Goal: Task Accomplishment & Management: Complete application form

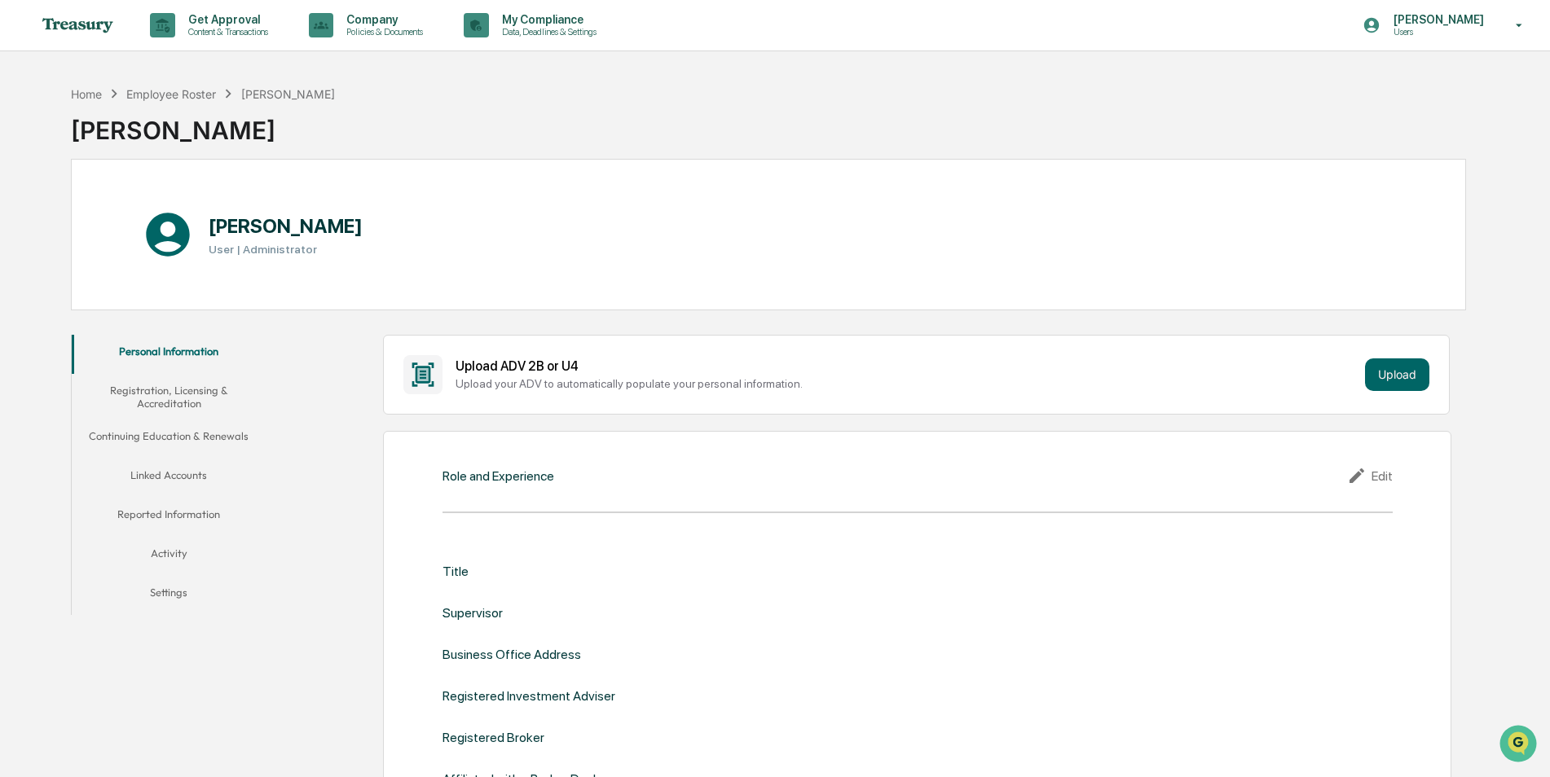
click at [203, 379] on button "Registration, Licensing & Accreditation" at bounding box center [169, 397] width 195 height 46
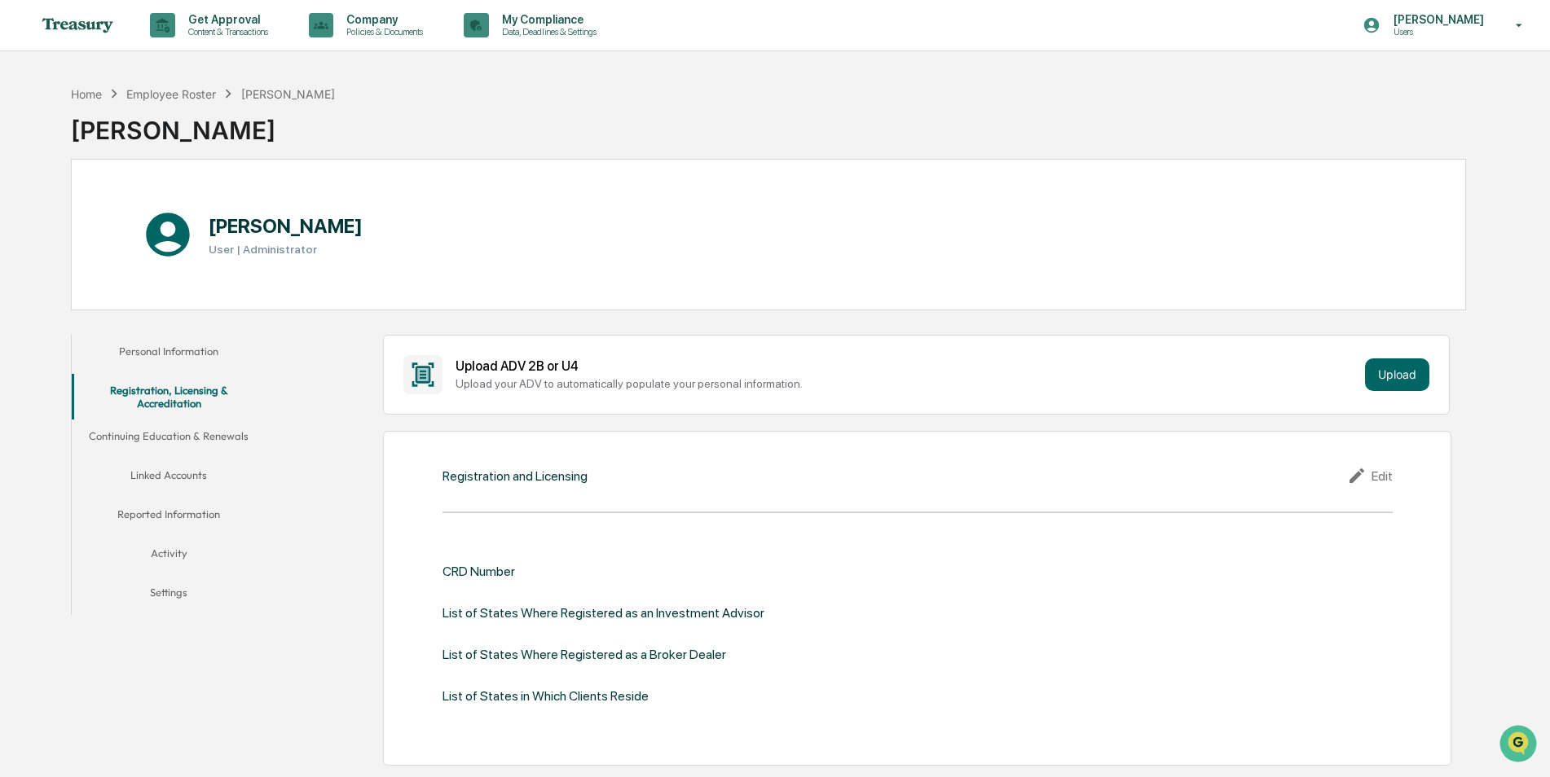
click at [201, 438] on button "Continuing Education & Renewals" at bounding box center [169, 439] width 195 height 39
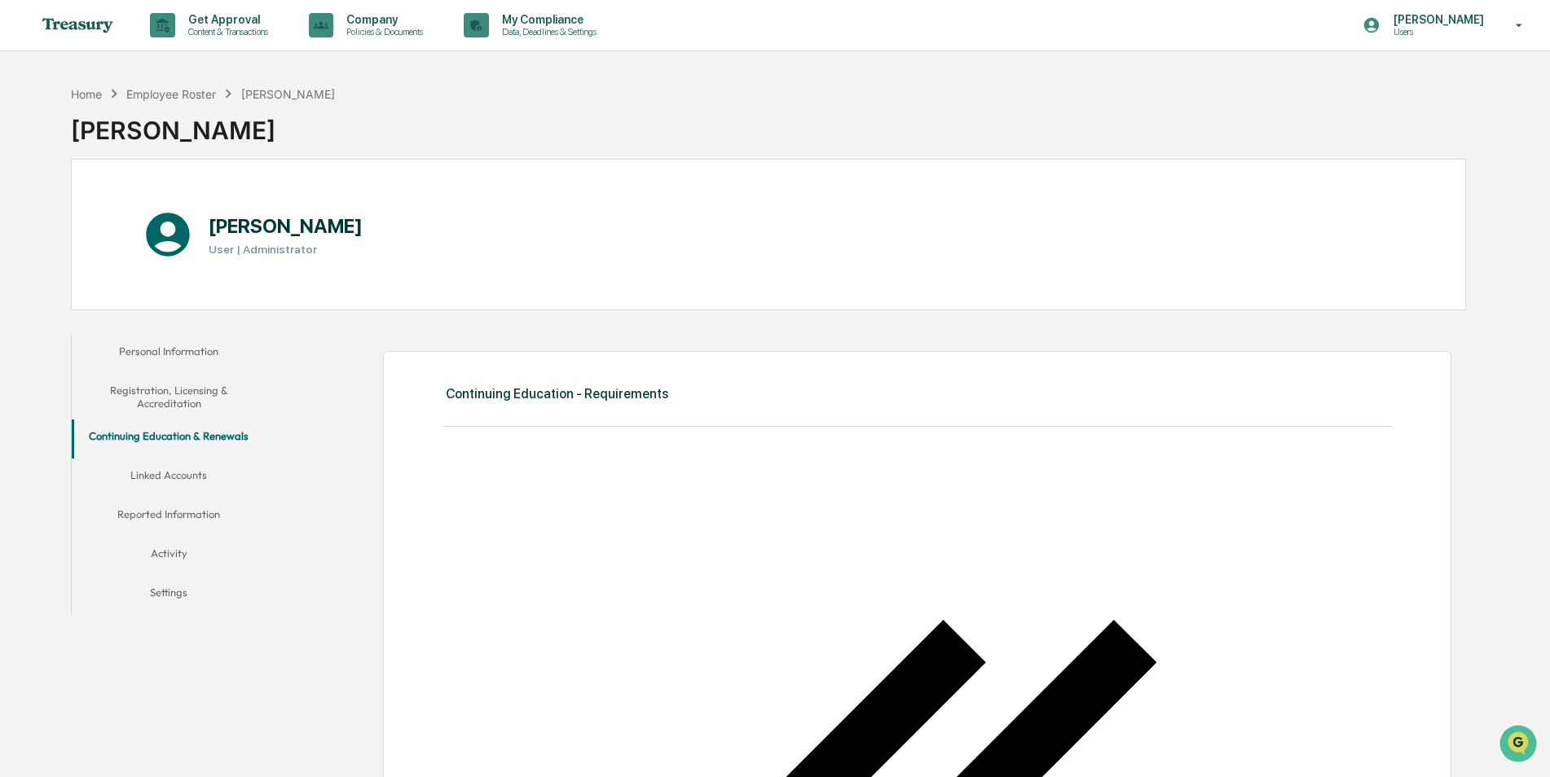
click at [194, 474] on button "Linked Accounts" at bounding box center [169, 478] width 195 height 39
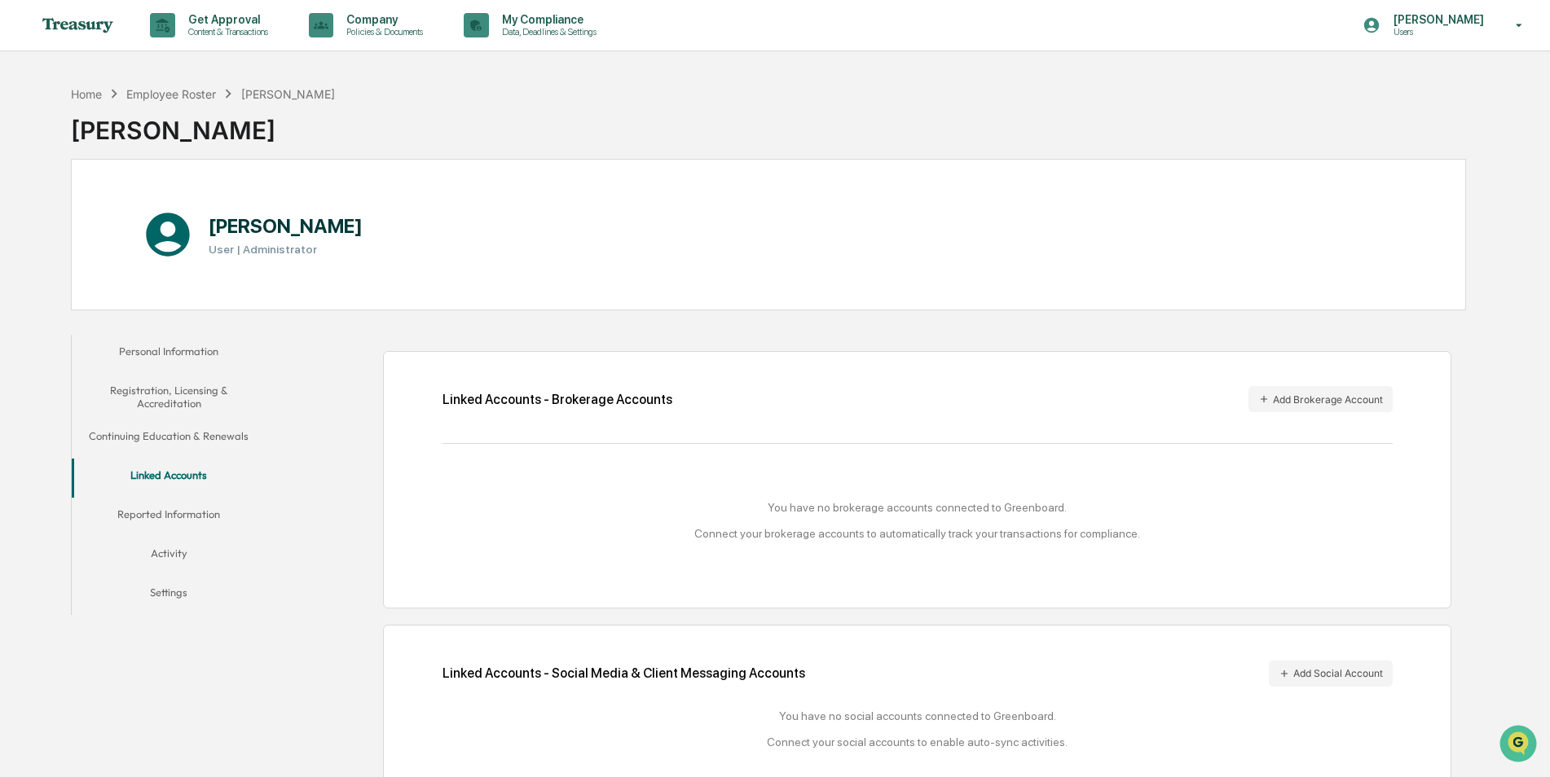
click at [221, 509] on button "Reported Information" at bounding box center [169, 517] width 195 height 39
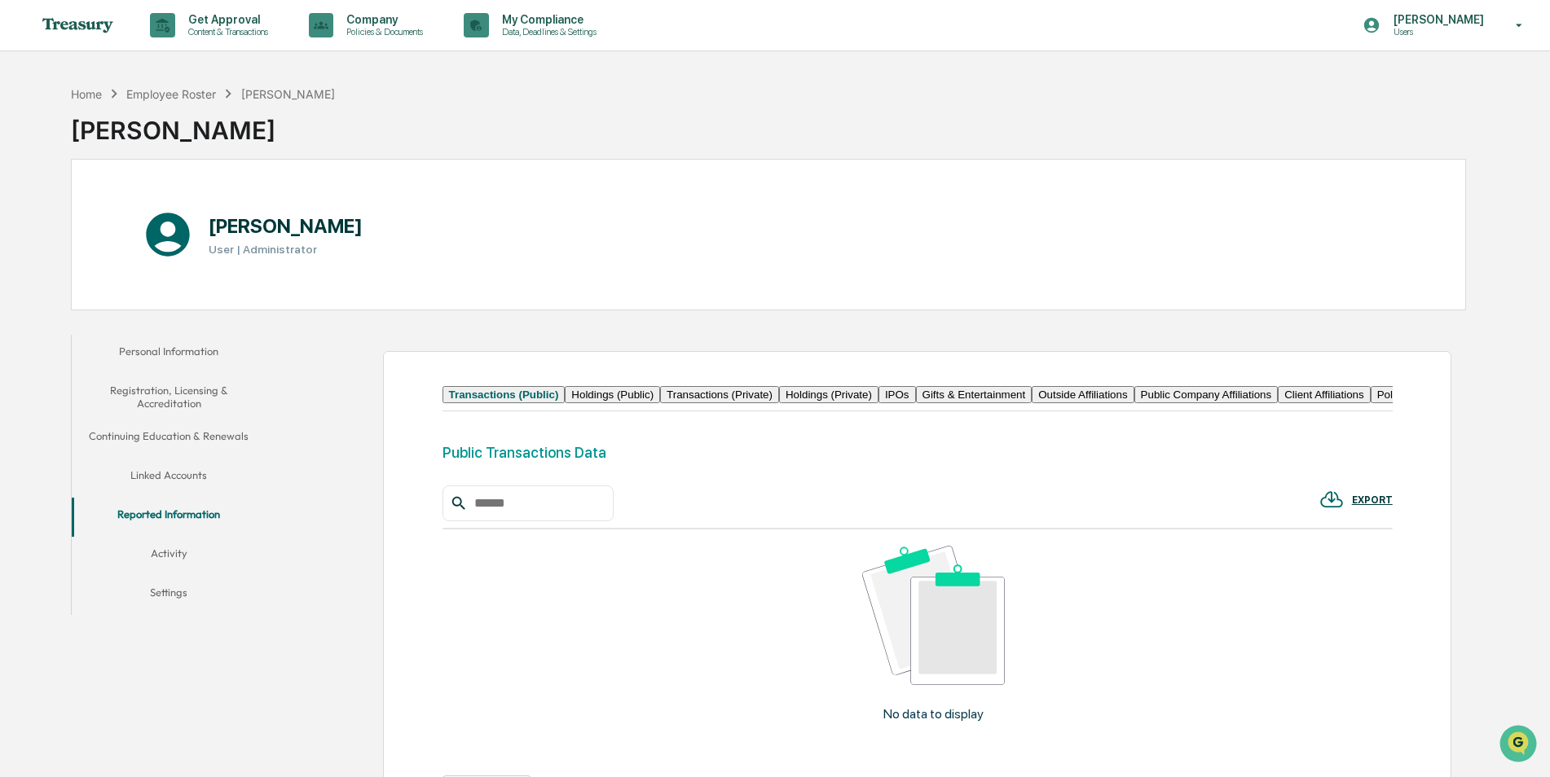
click at [190, 556] on button "Activity" at bounding box center [169, 556] width 195 height 39
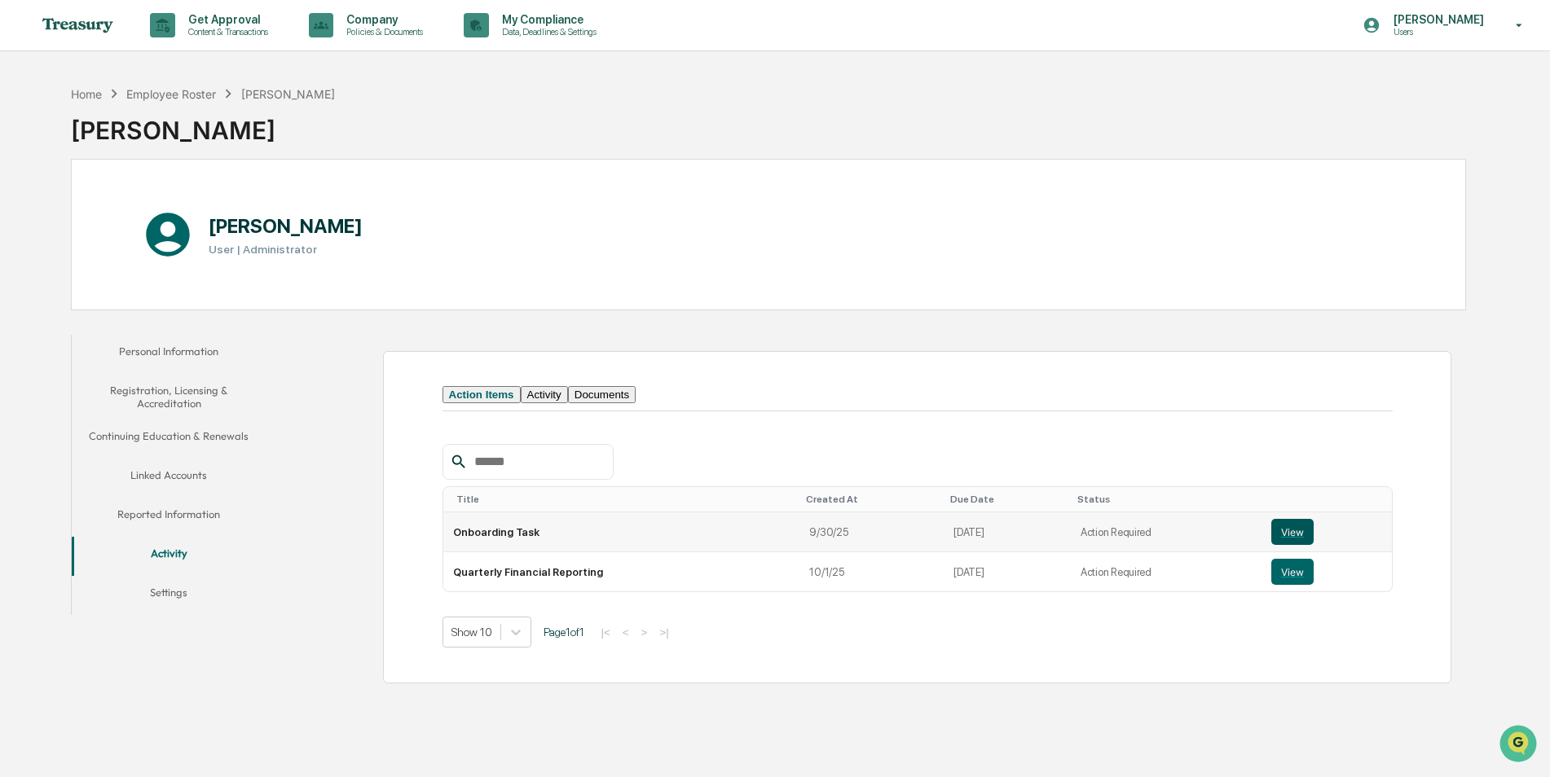
click at [1281, 545] on button "View" at bounding box center [1292, 532] width 42 height 26
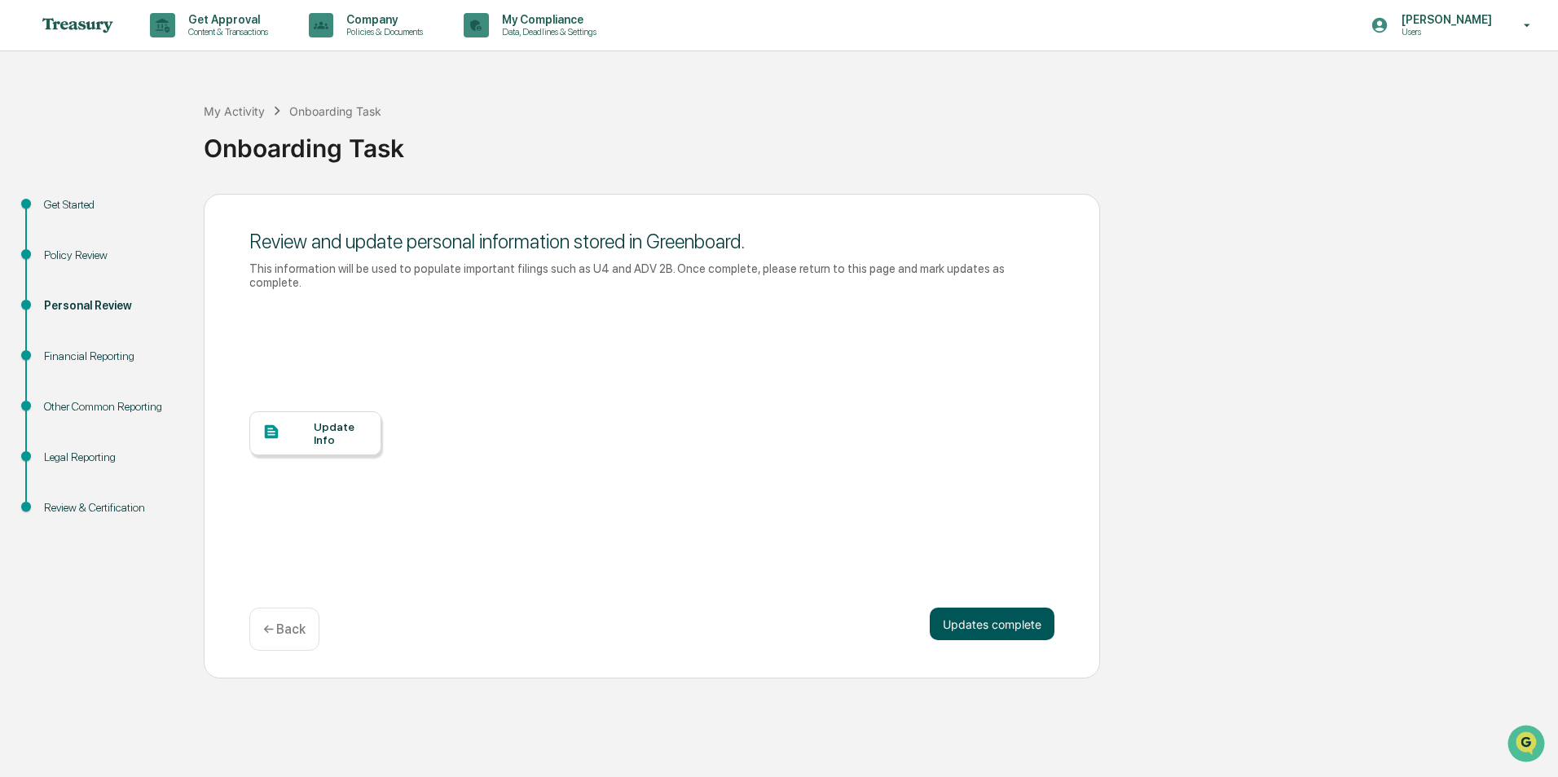
click at [1001, 608] on button "Updates complete" at bounding box center [992, 624] width 125 height 33
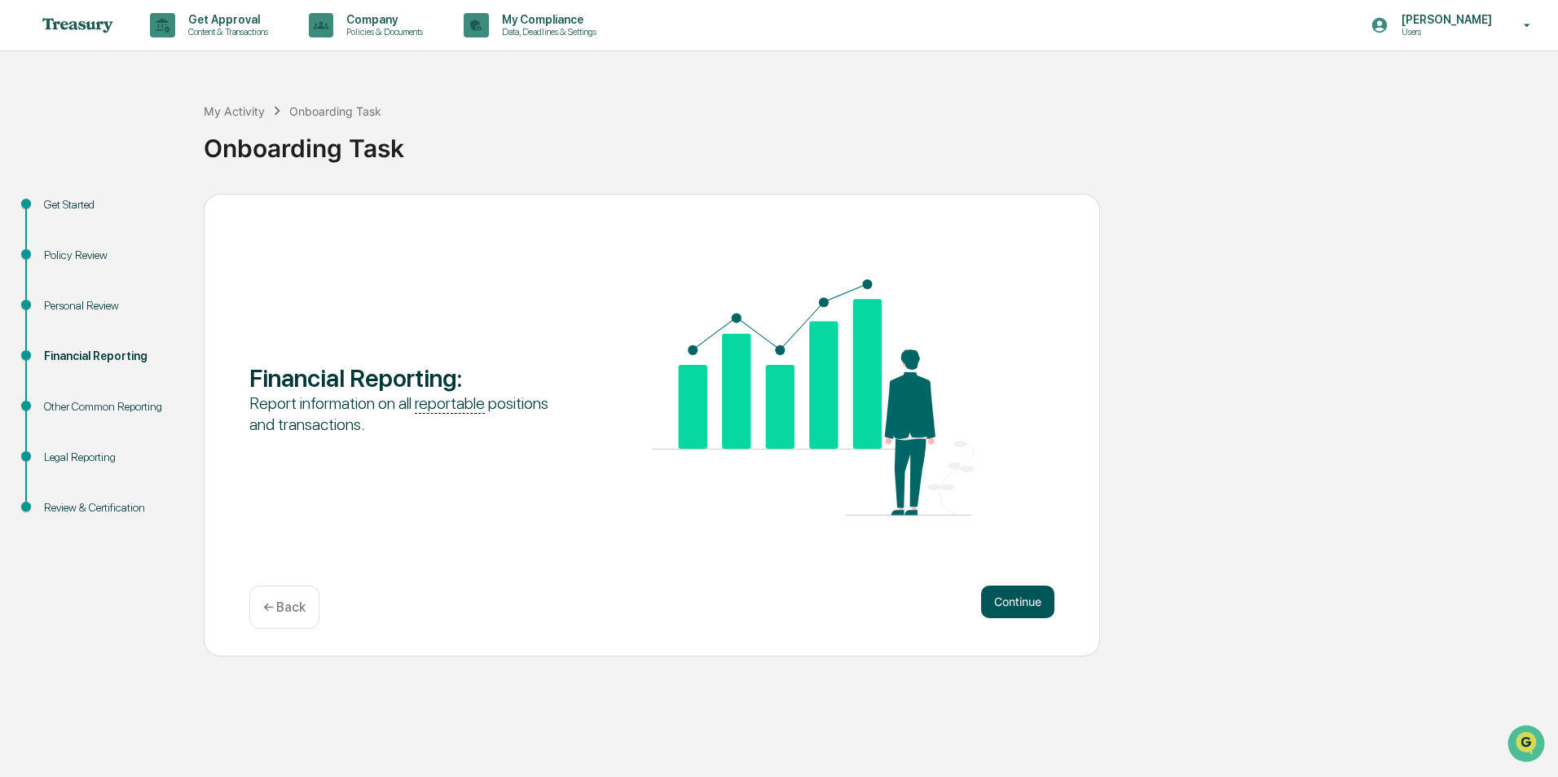
click at [1028, 603] on button "Continue" at bounding box center [1017, 602] width 73 height 33
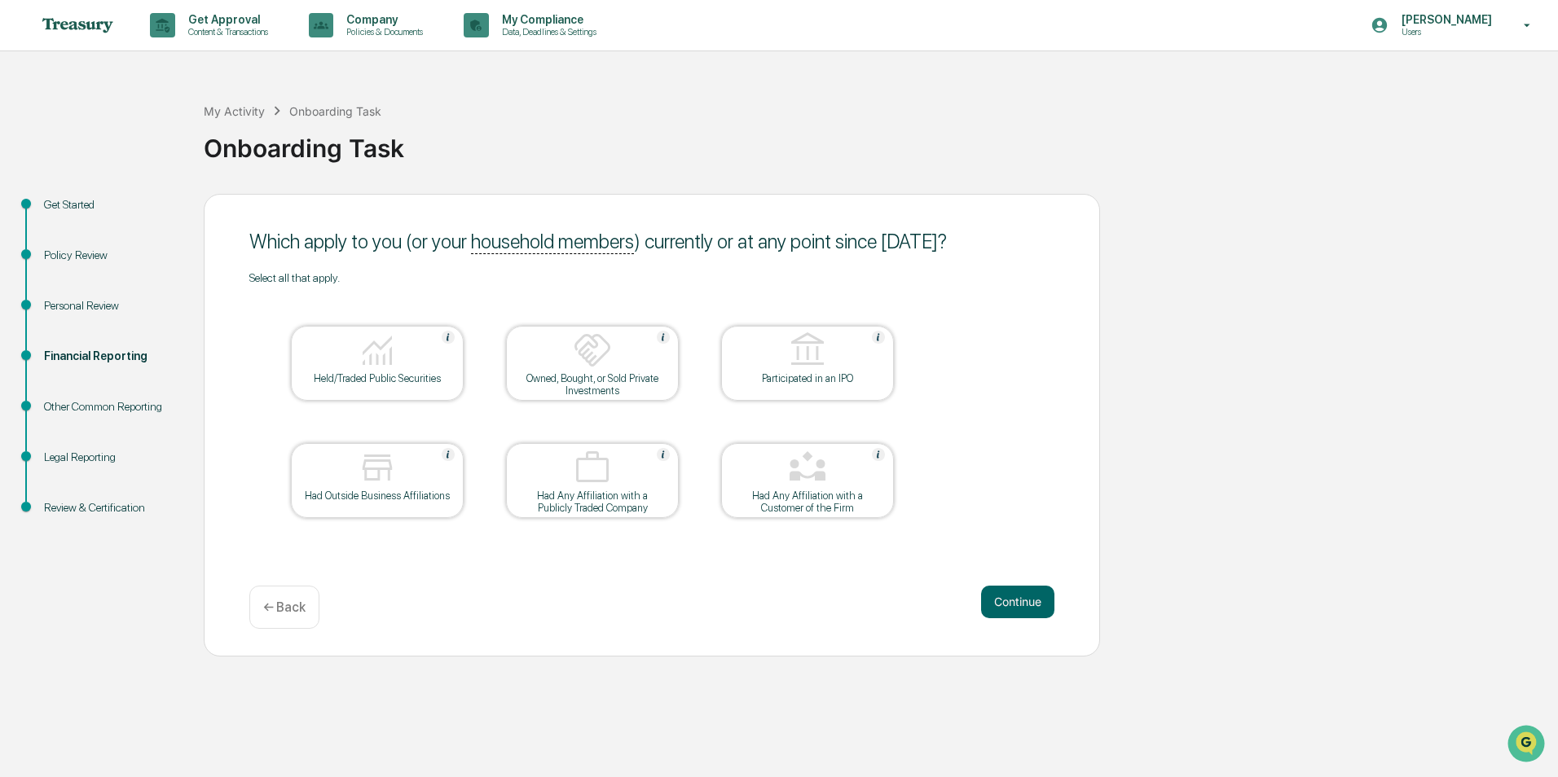
click at [390, 376] on div "Held/Traded Public Securities" at bounding box center [377, 378] width 147 height 12
click at [605, 337] on img at bounding box center [592, 350] width 39 height 39
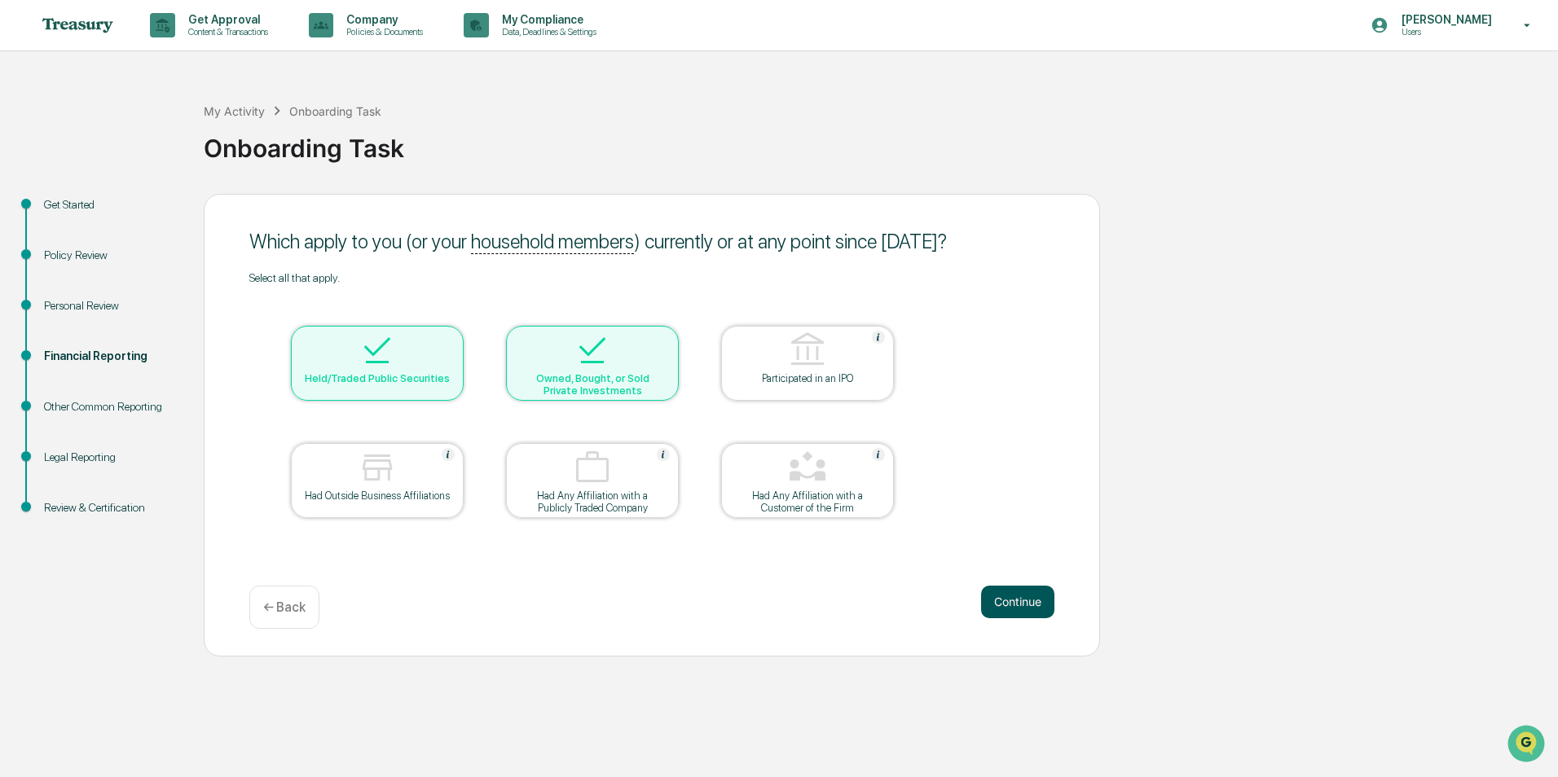
click at [1024, 596] on button "Continue" at bounding box center [1017, 602] width 73 height 33
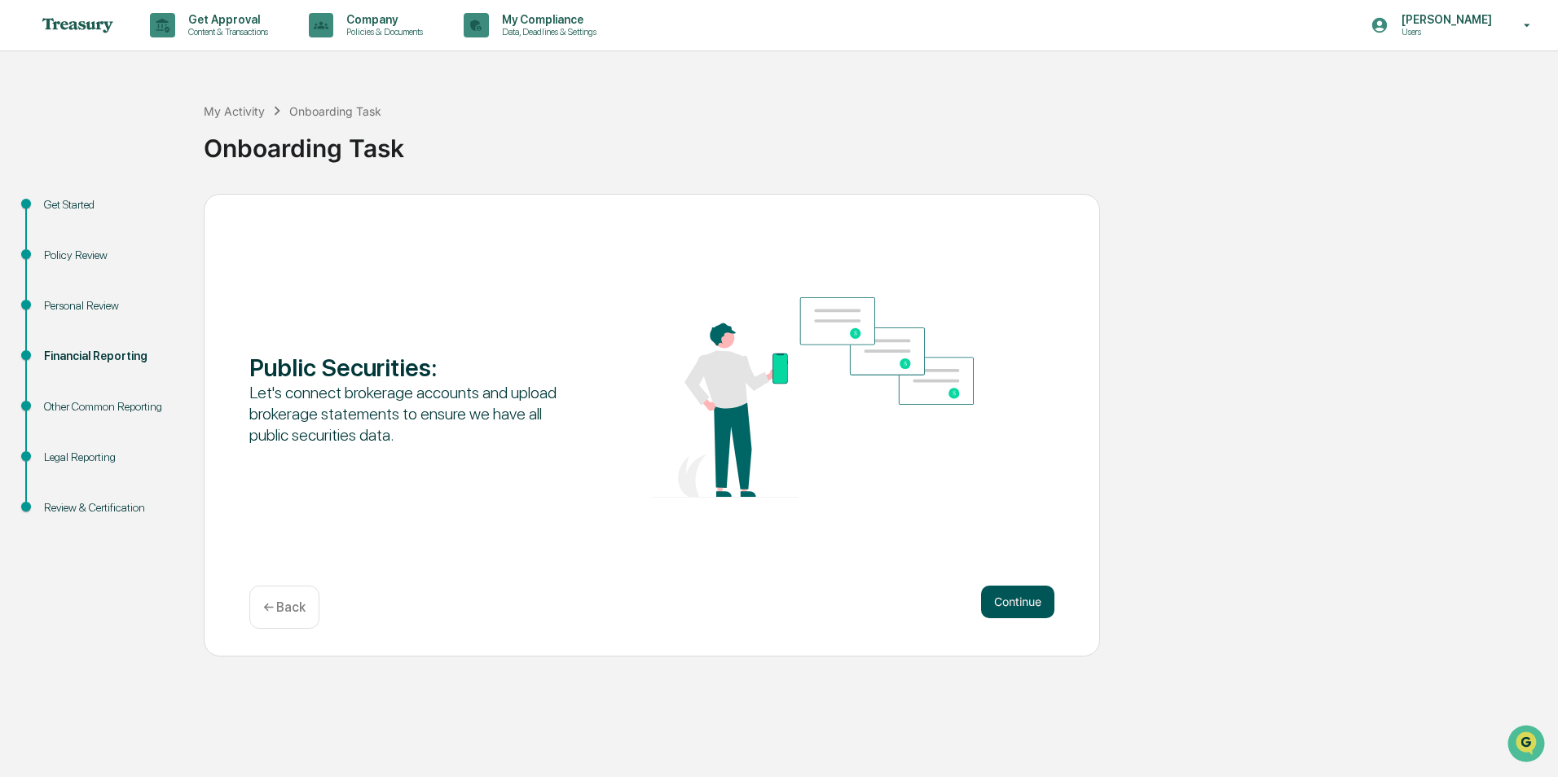
click at [1019, 604] on button "Continue" at bounding box center [1017, 602] width 73 height 33
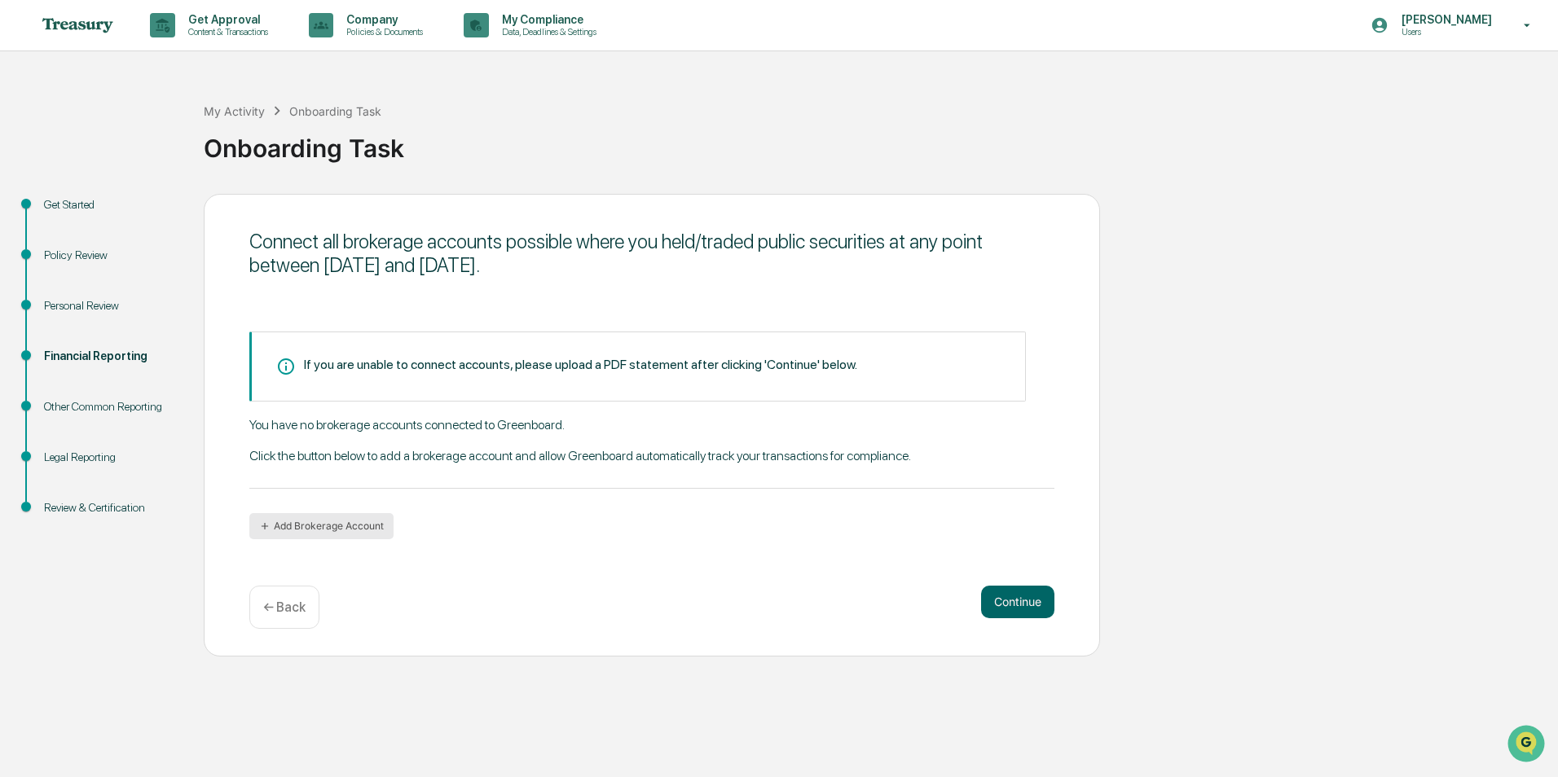
click at [359, 522] on button "Add Brokerage Account" at bounding box center [321, 526] width 144 height 26
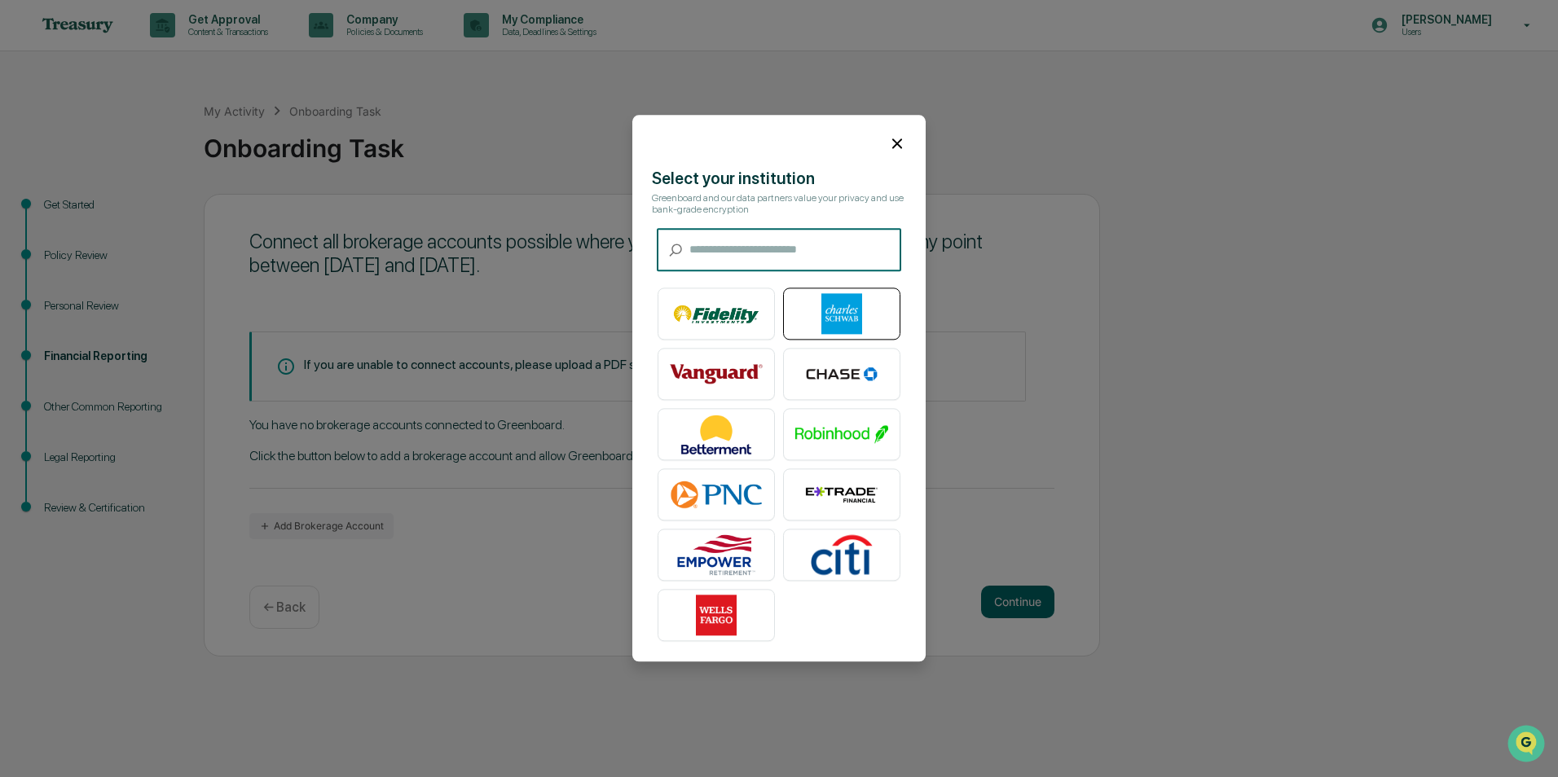
click at [842, 310] on img at bounding box center [841, 314] width 93 height 41
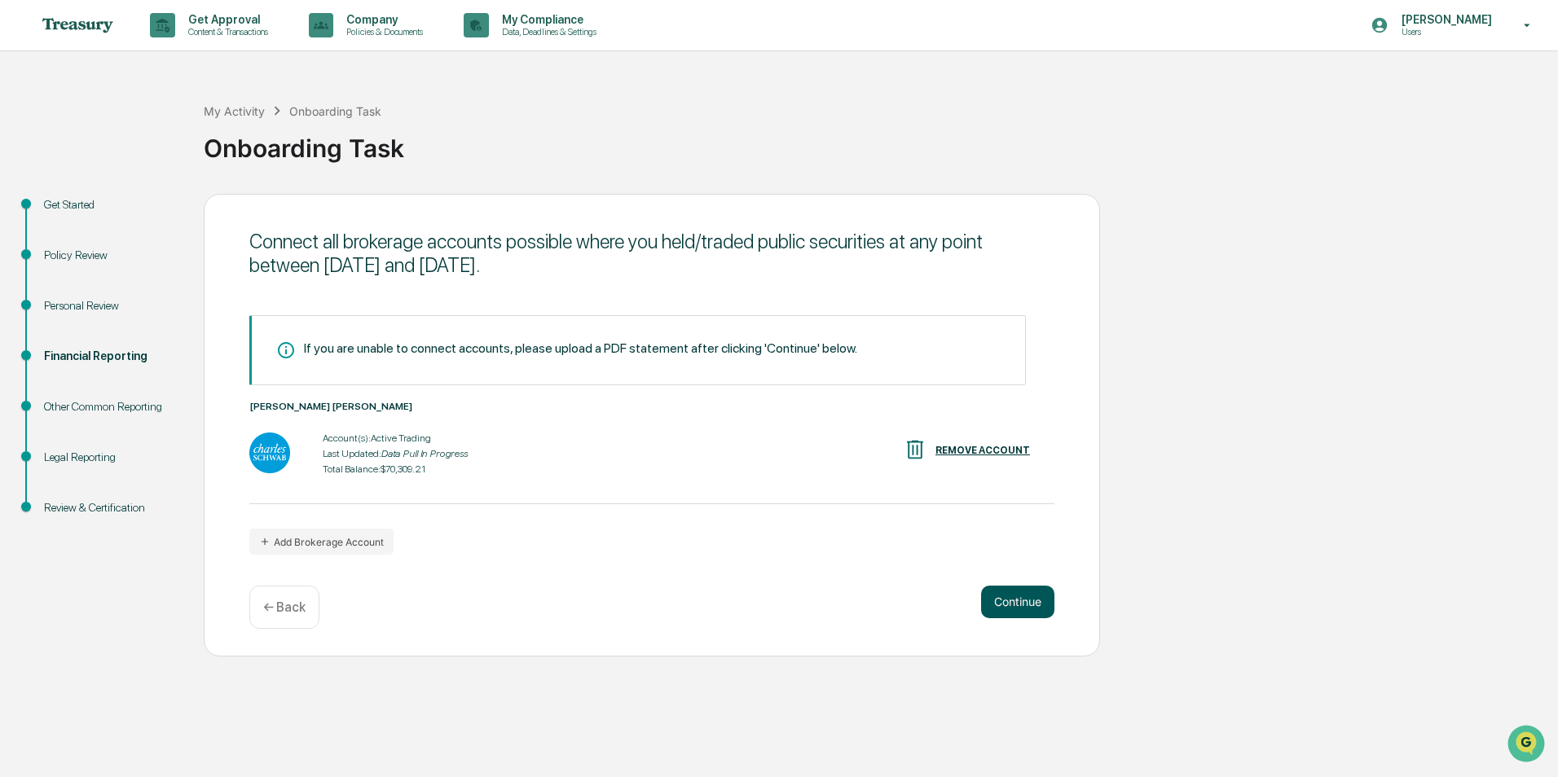
click at [1021, 597] on button "Continue" at bounding box center [1017, 602] width 73 height 33
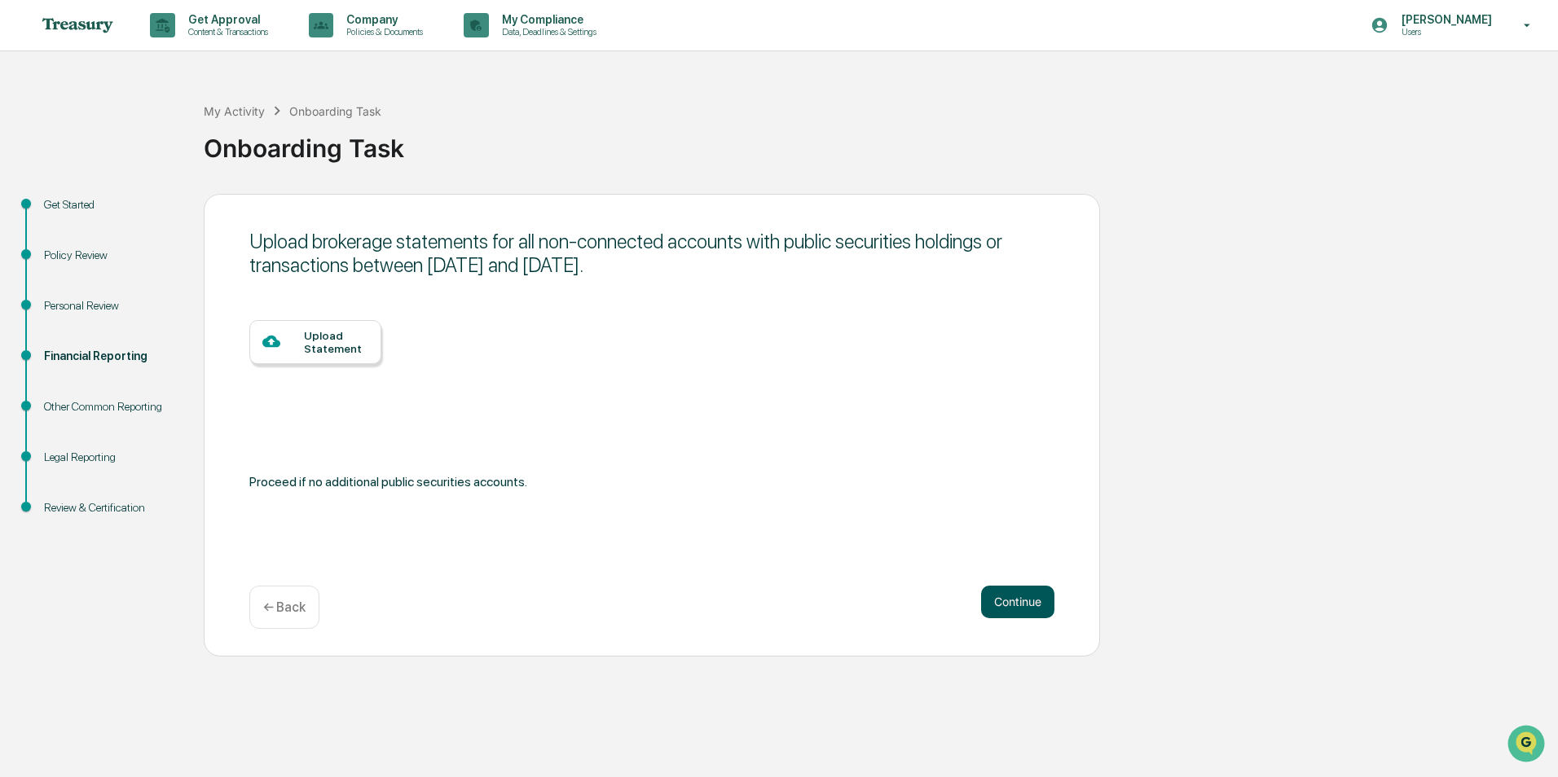
click at [1030, 602] on button "Continue" at bounding box center [1017, 602] width 73 height 33
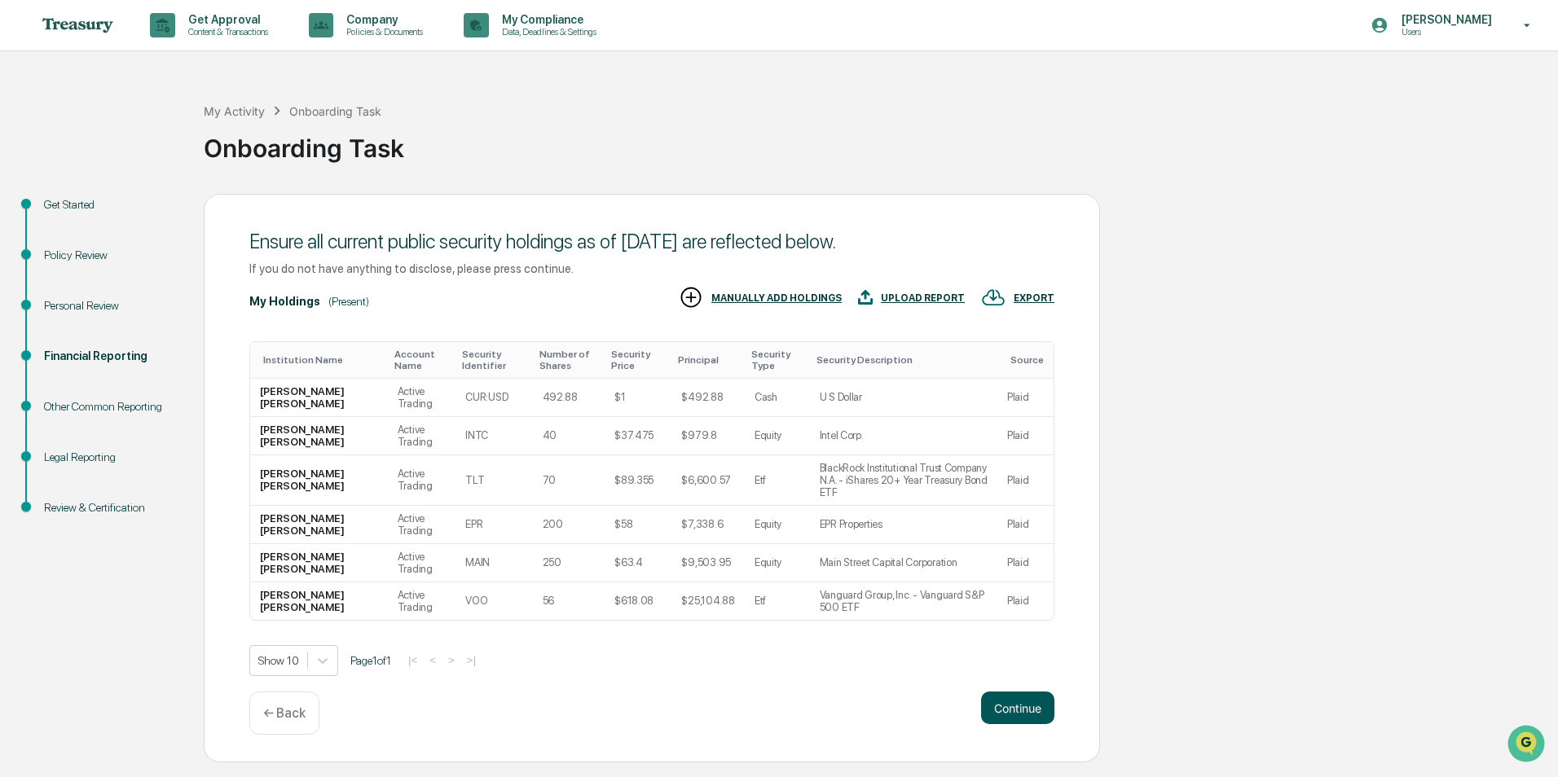
click at [999, 693] on button "Continue" at bounding box center [1017, 708] width 73 height 33
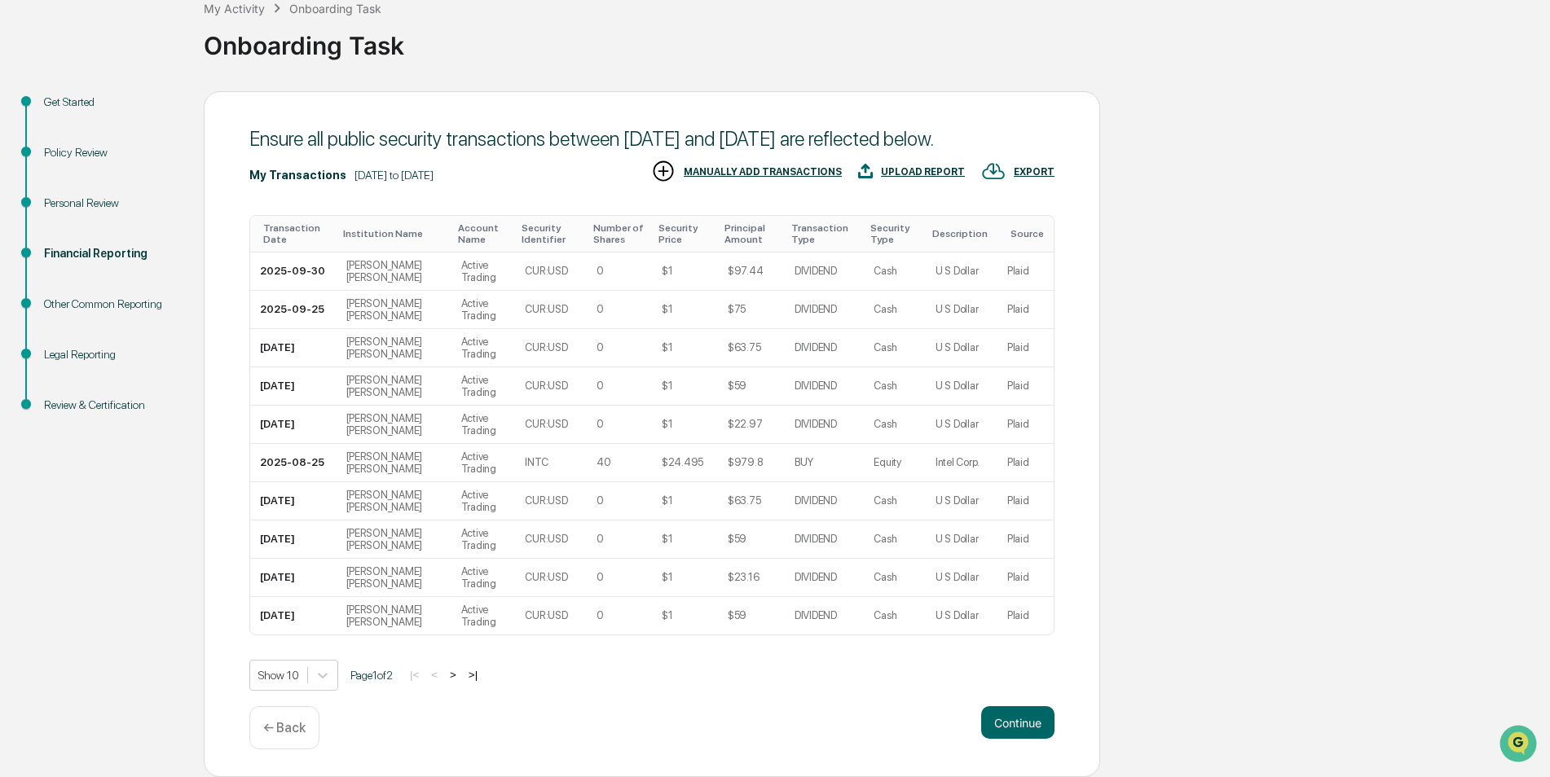
scroll to position [126, 0]
click at [459, 677] on button ">" at bounding box center [453, 675] width 16 height 14
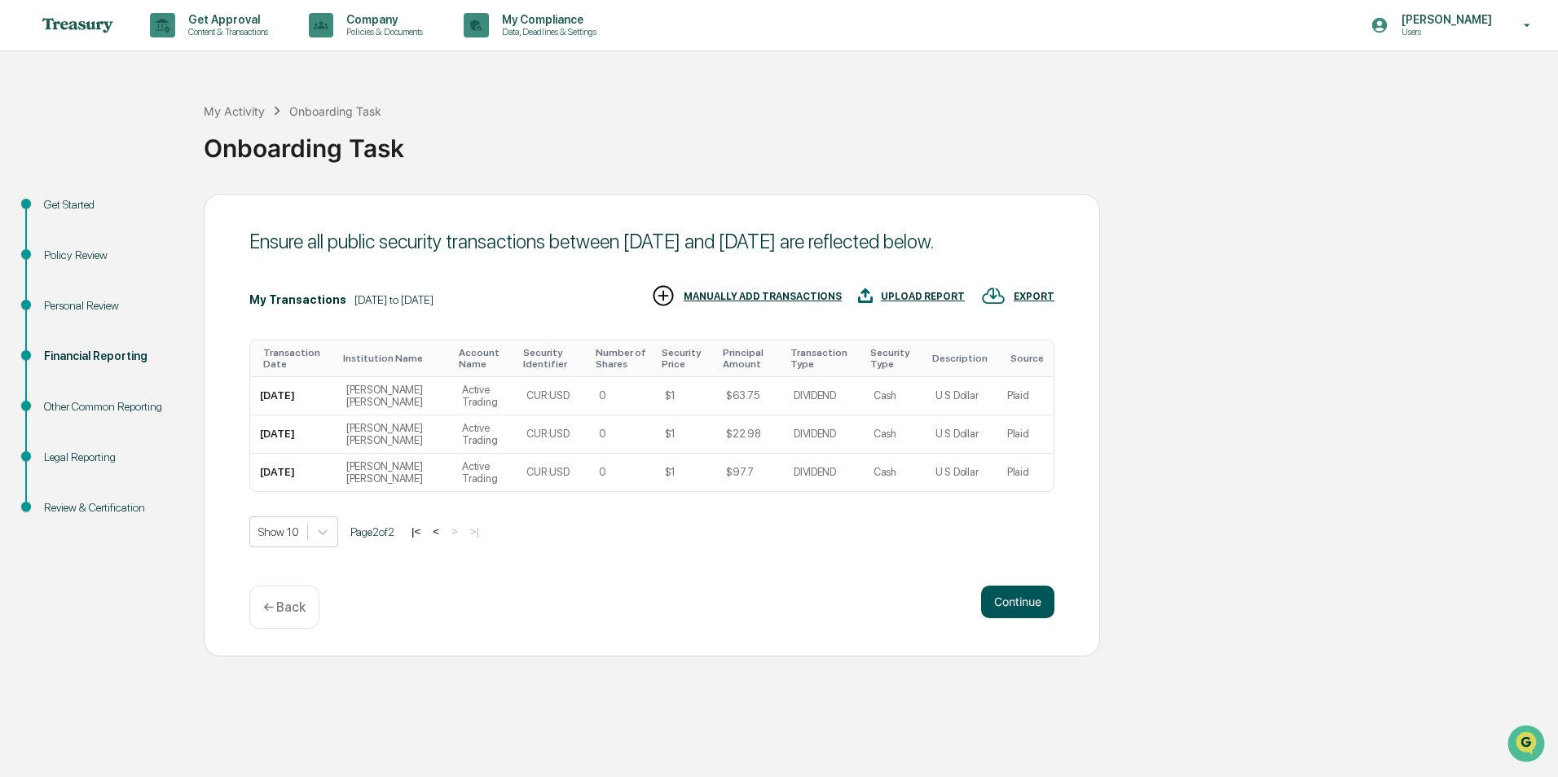
click at [1019, 608] on button "Continue" at bounding box center [1017, 602] width 73 height 33
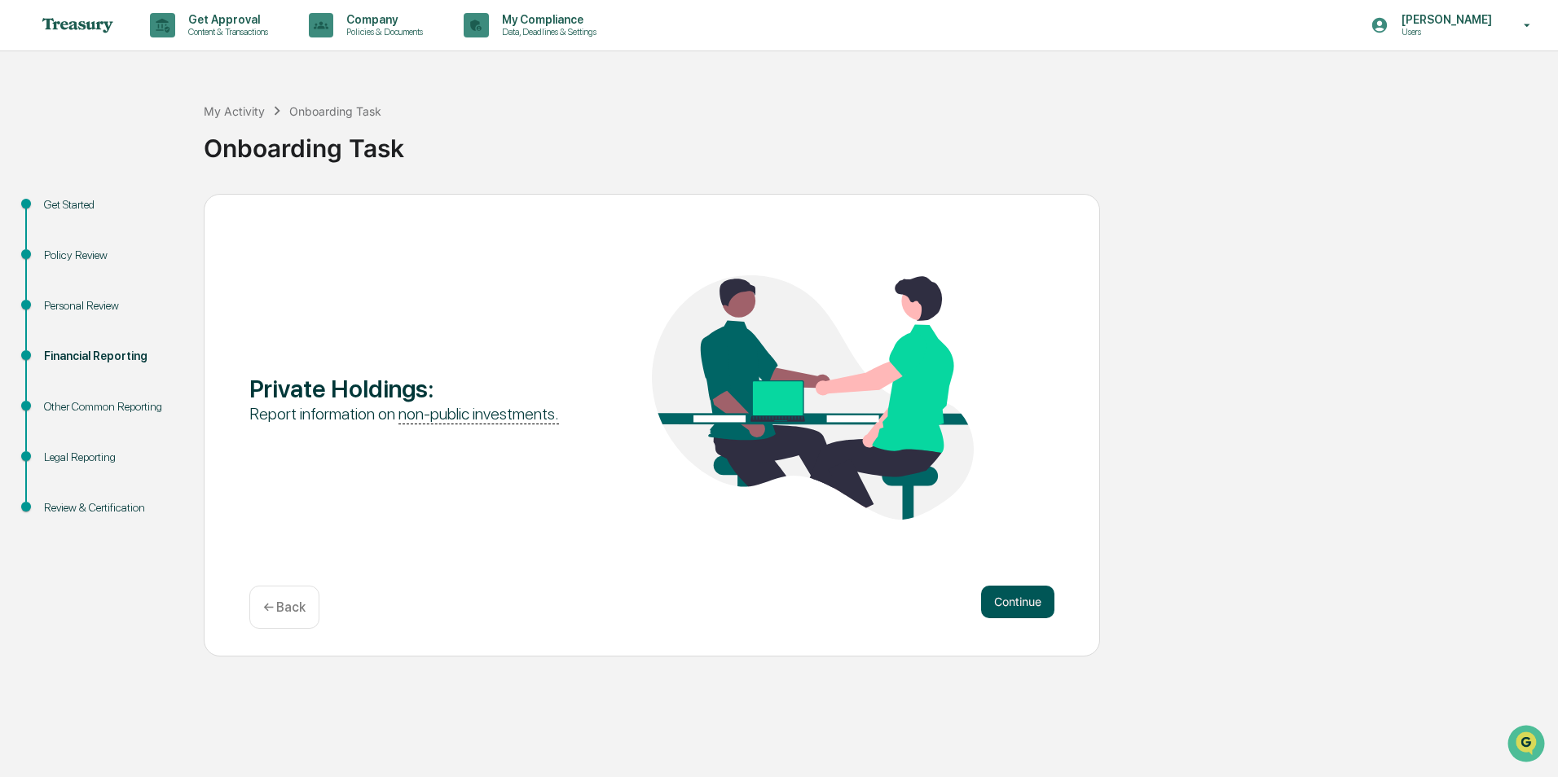
click at [1008, 599] on button "Continue" at bounding box center [1017, 602] width 73 height 33
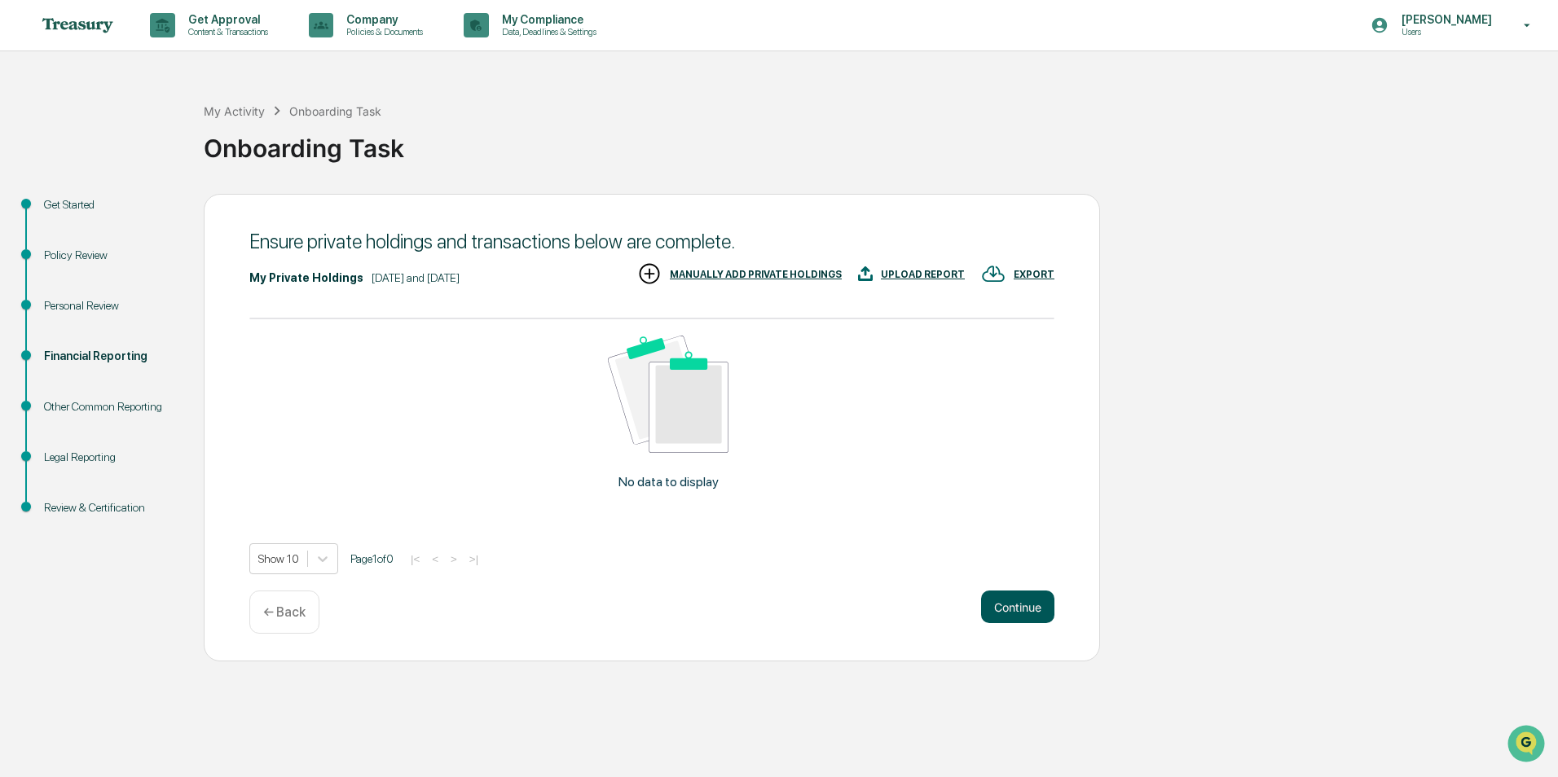
click at [1010, 610] on button "Continue" at bounding box center [1017, 607] width 73 height 33
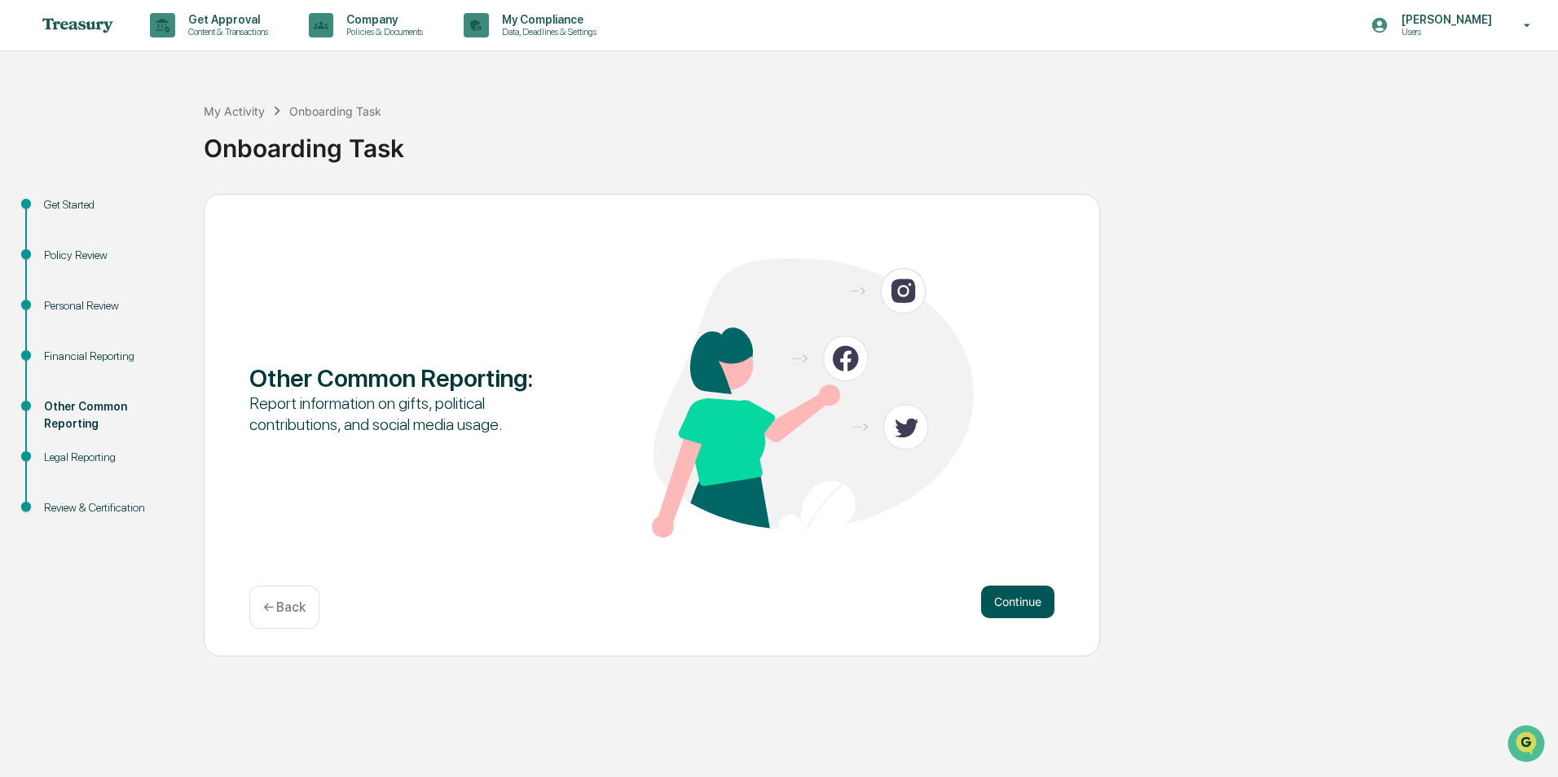
click at [1015, 596] on button "Continue" at bounding box center [1017, 602] width 73 height 33
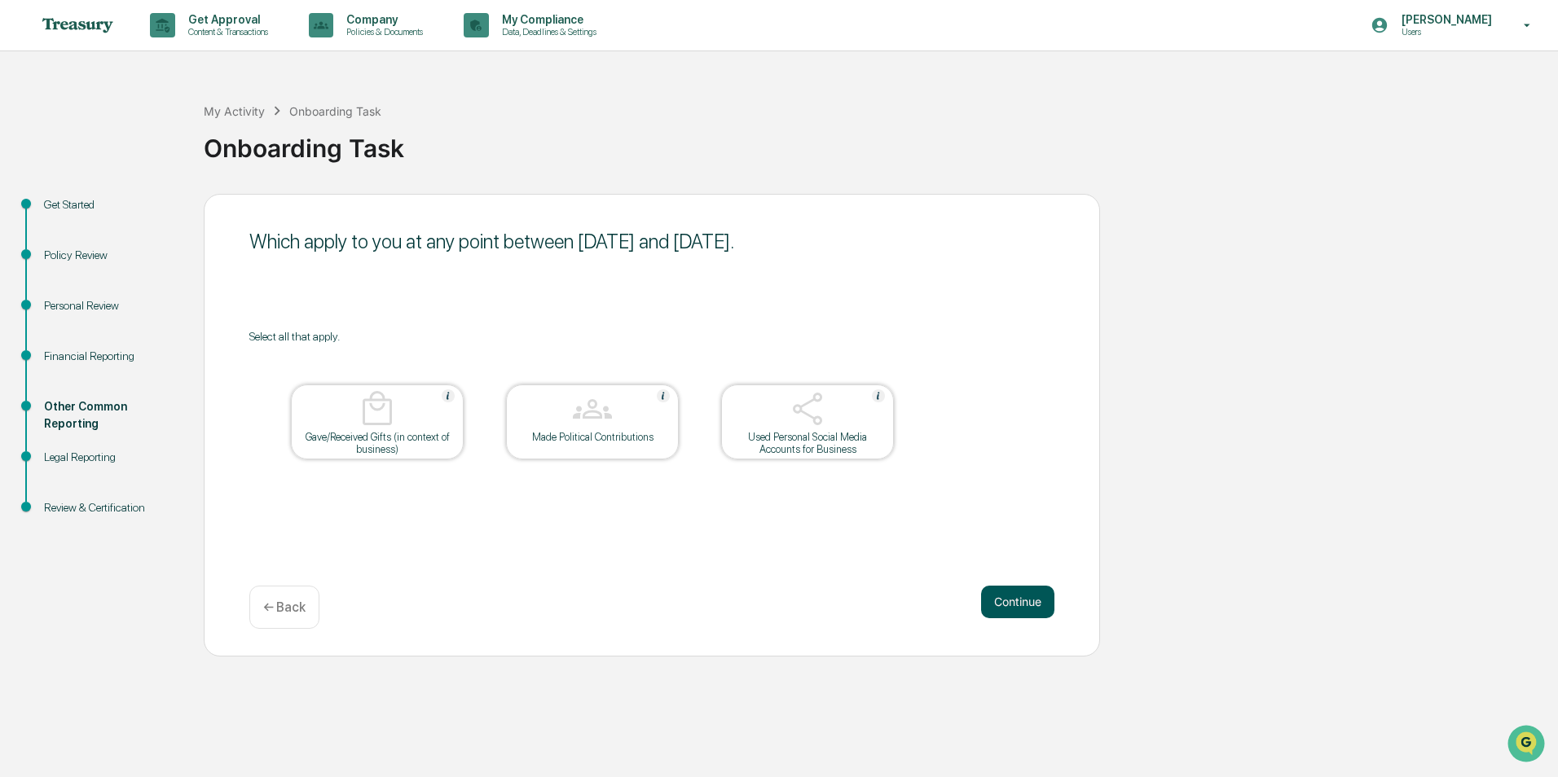
click at [1026, 592] on button "Continue" at bounding box center [1017, 602] width 73 height 33
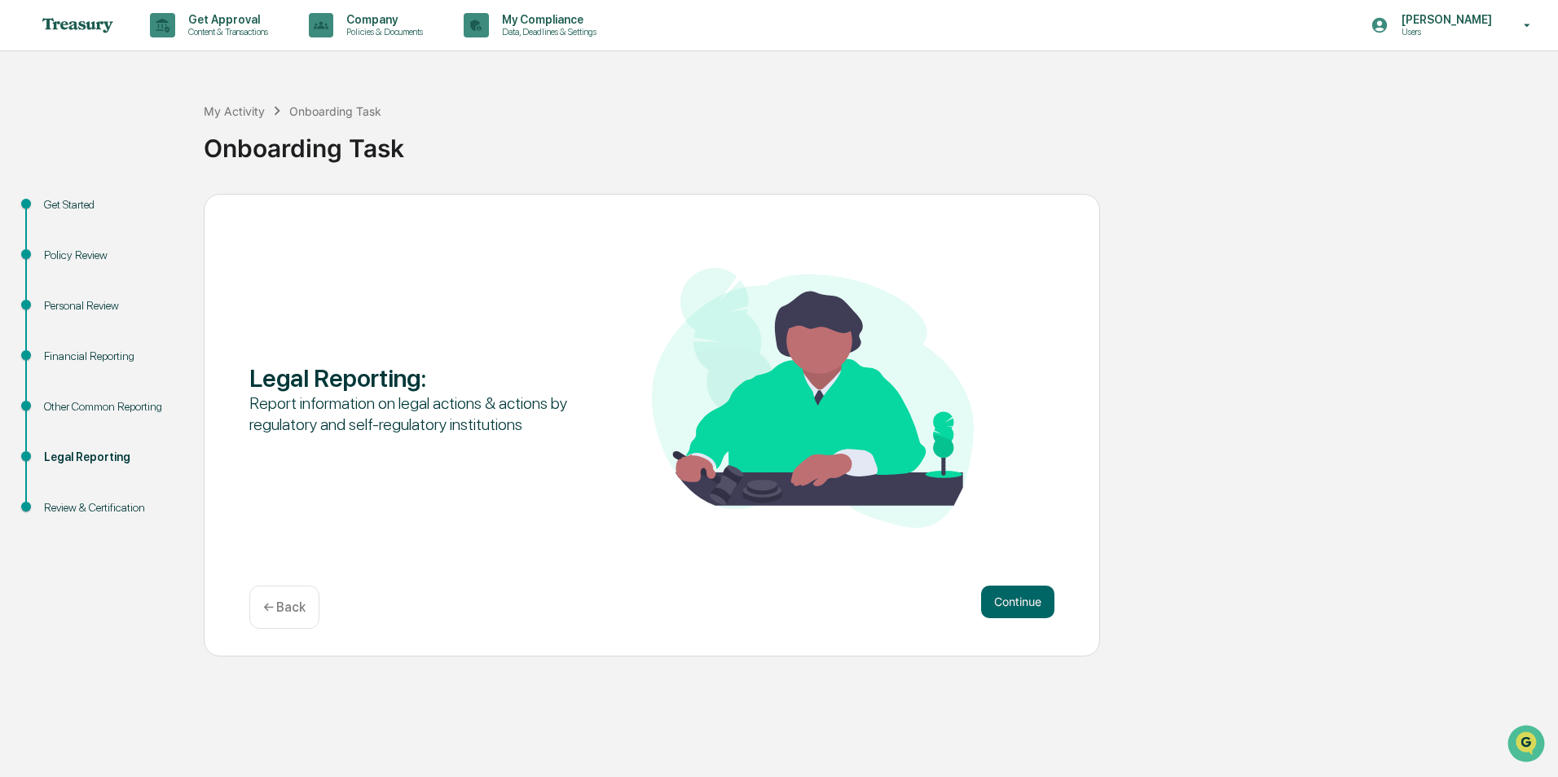
click at [1026, 592] on button "Continue" at bounding box center [1017, 602] width 73 height 33
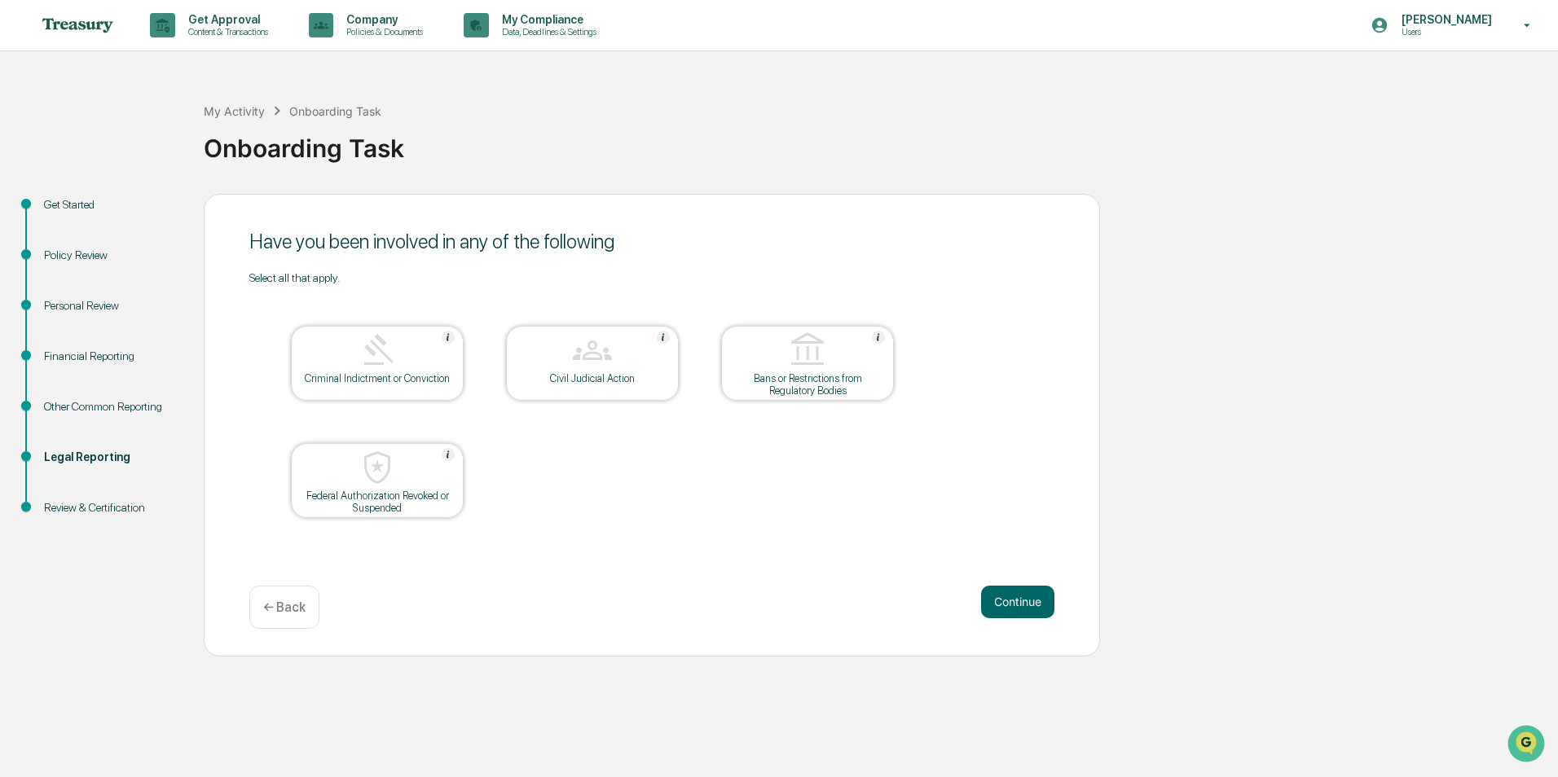
click at [1026, 592] on button "Continue" at bounding box center [1017, 602] width 73 height 33
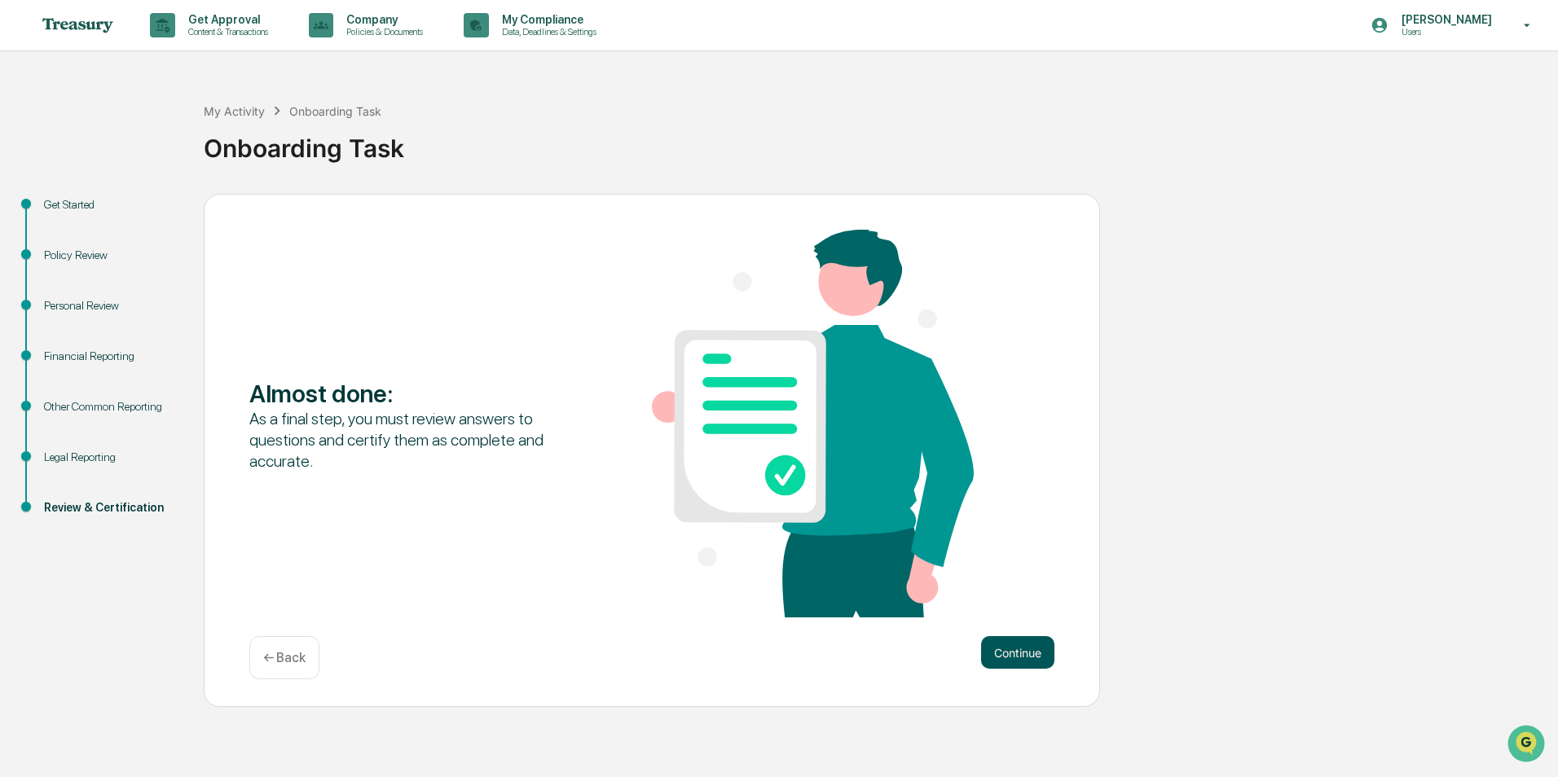
click at [1030, 645] on button "Continue" at bounding box center [1017, 652] width 73 height 33
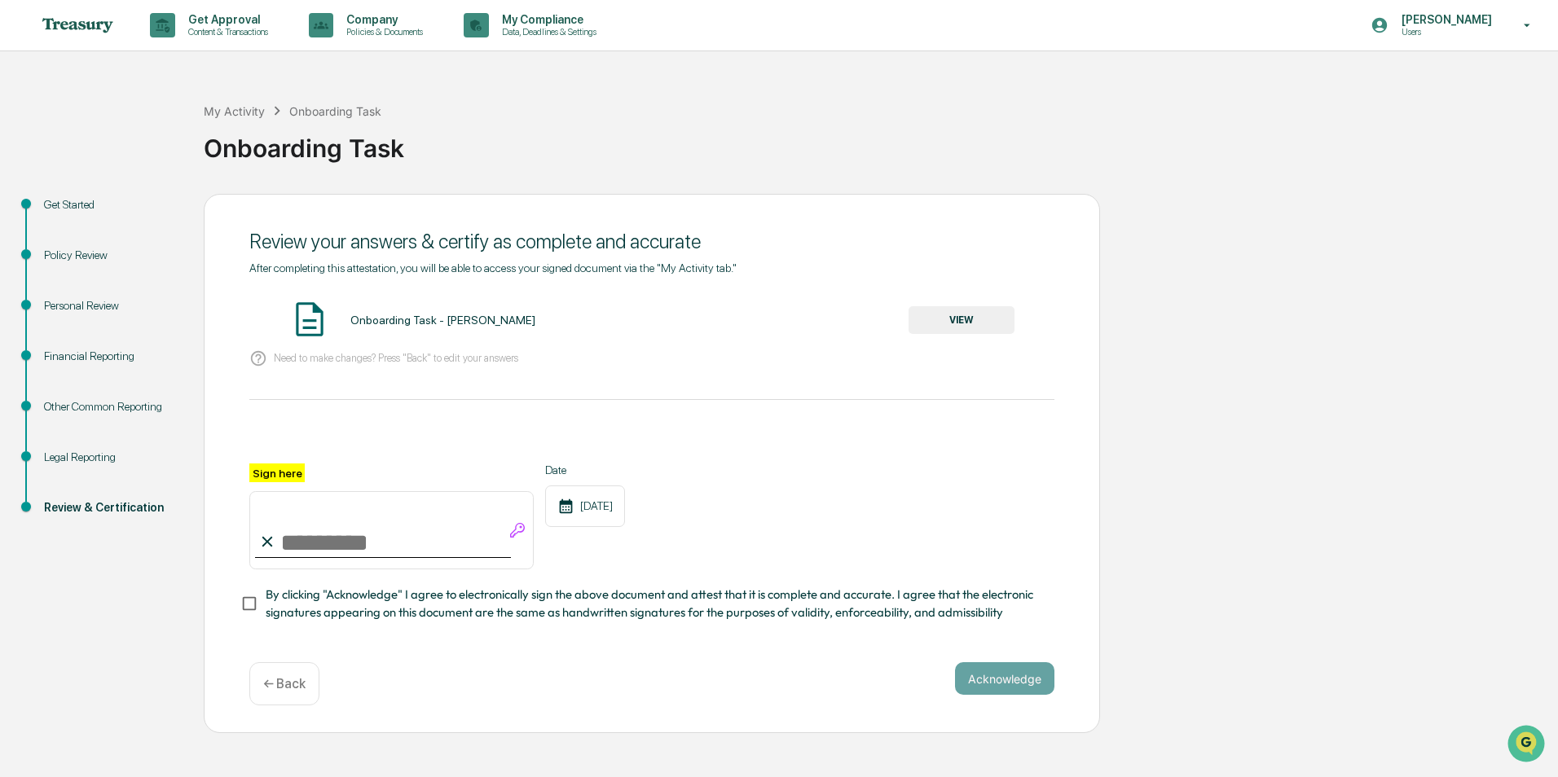
click at [385, 539] on input "Sign here" at bounding box center [391, 530] width 284 height 78
type input "**********"
click at [1006, 682] on button "Acknowledge" at bounding box center [1004, 678] width 99 height 33
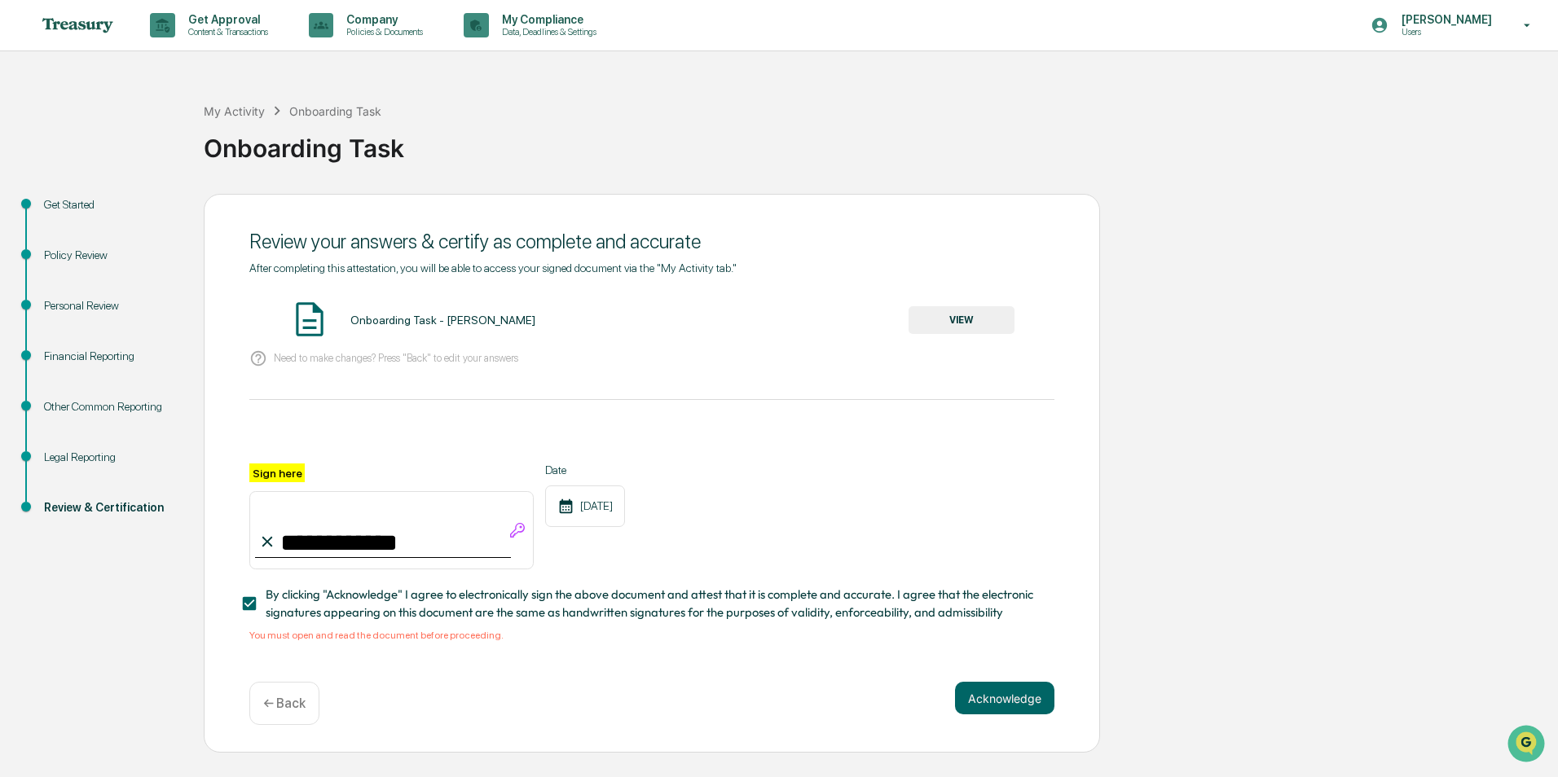
click at [969, 315] on button "VIEW" at bounding box center [962, 320] width 106 height 28
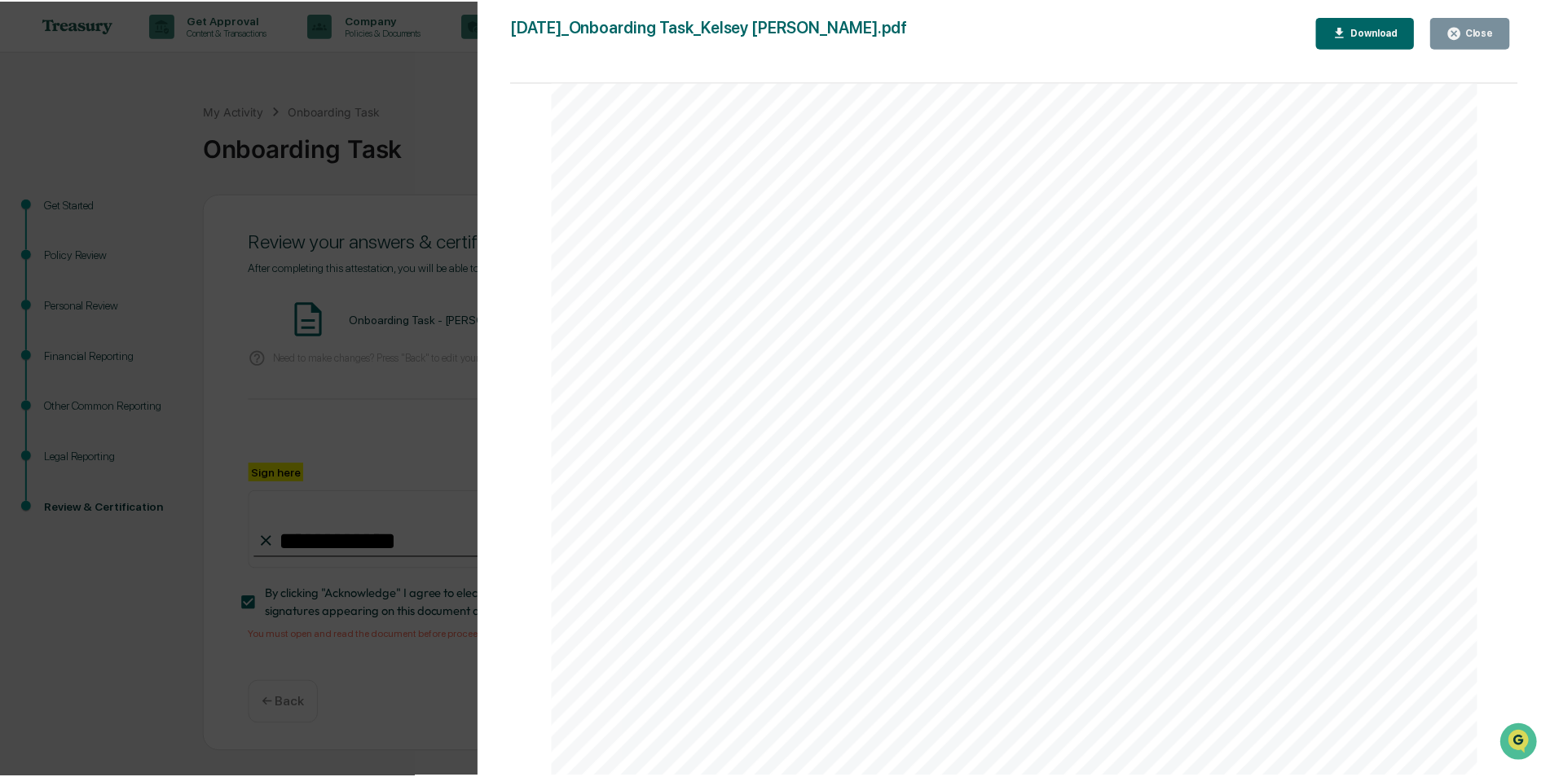
scroll to position [6142, 0]
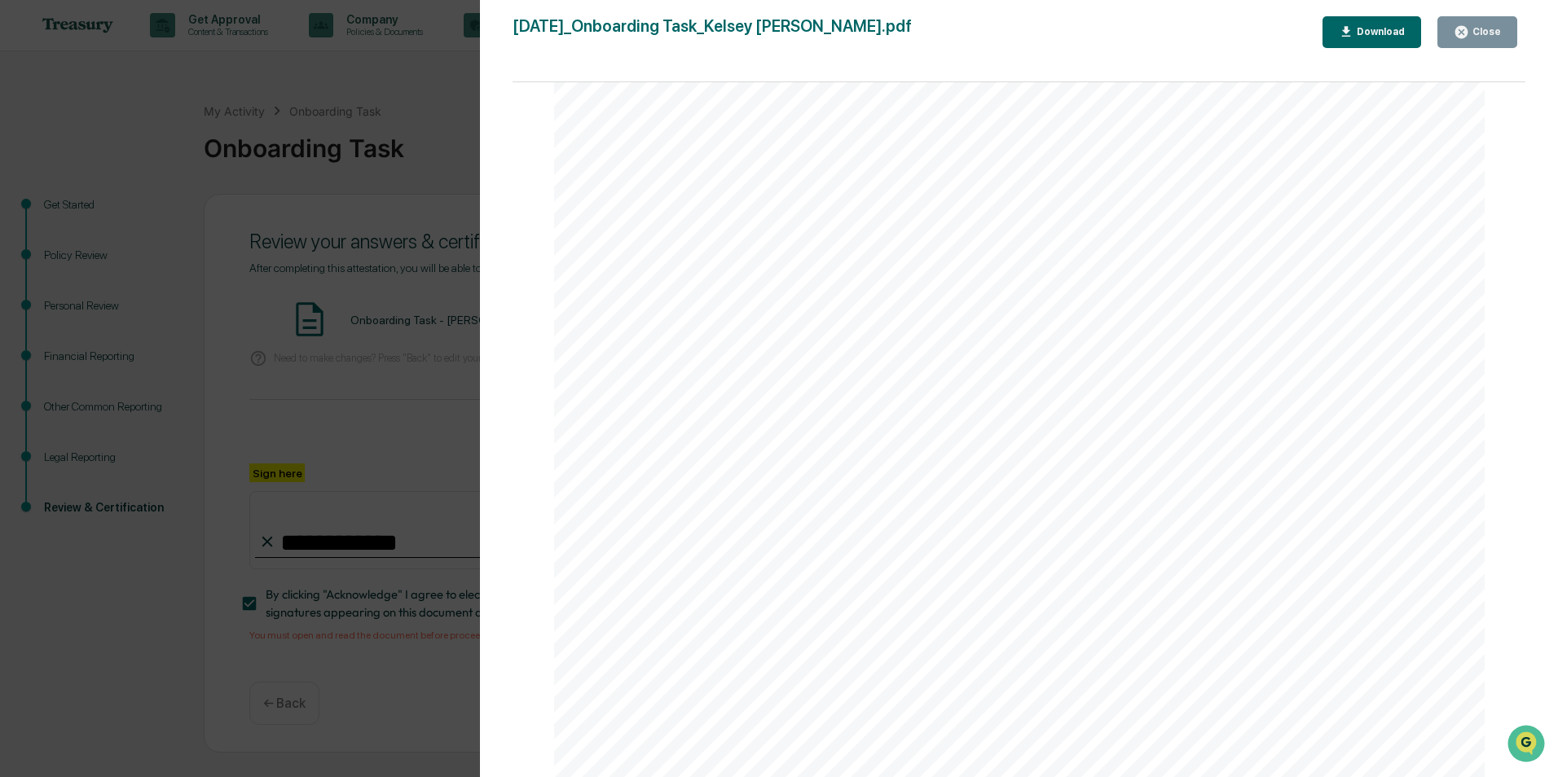
click at [1465, 33] on icon "button" at bounding box center [1461, 32] width 12 height 12
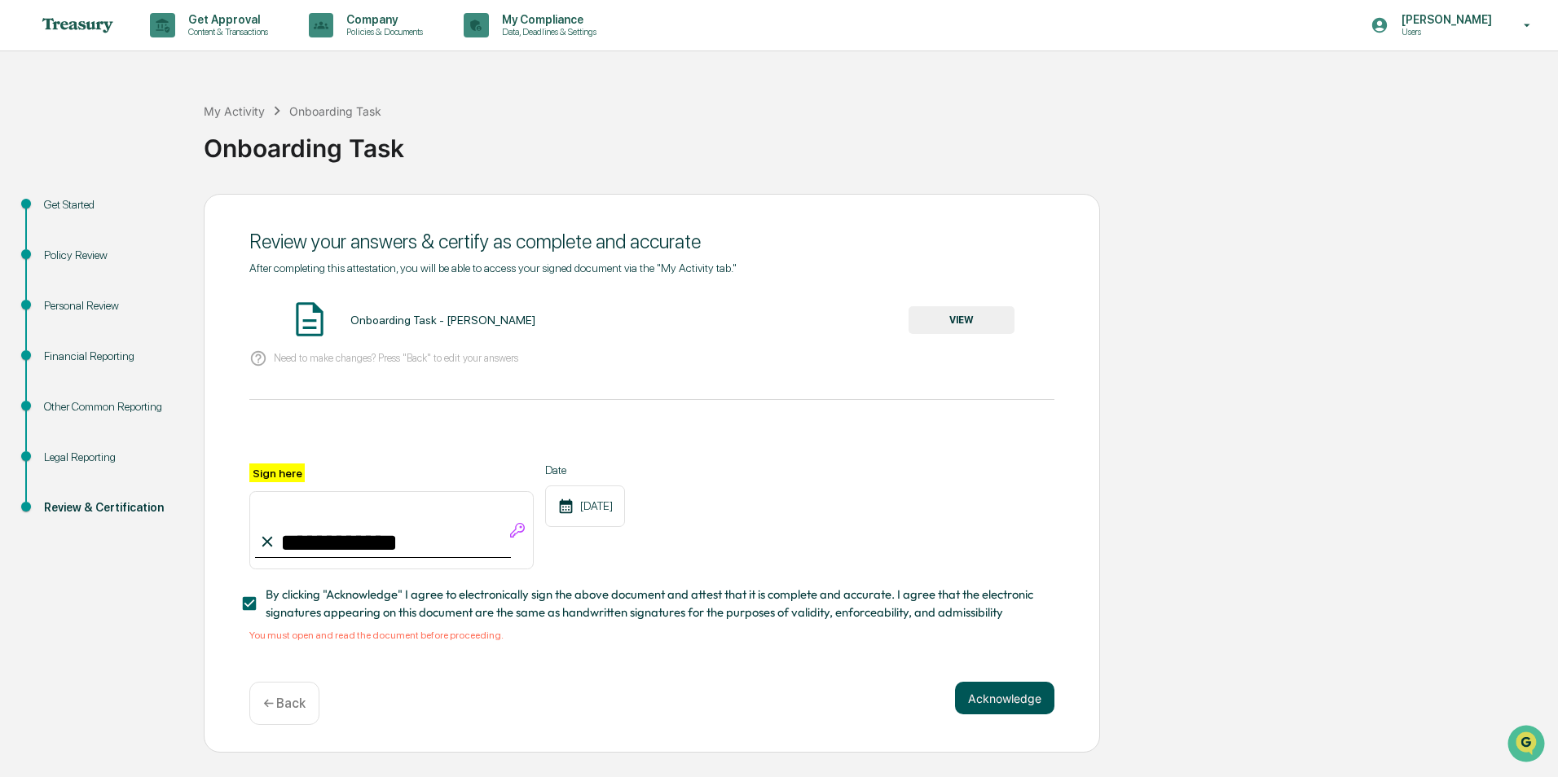
click at [1017, 709] on button "Acknowledge" at bounding box center [1004, 698] width 99 height 33
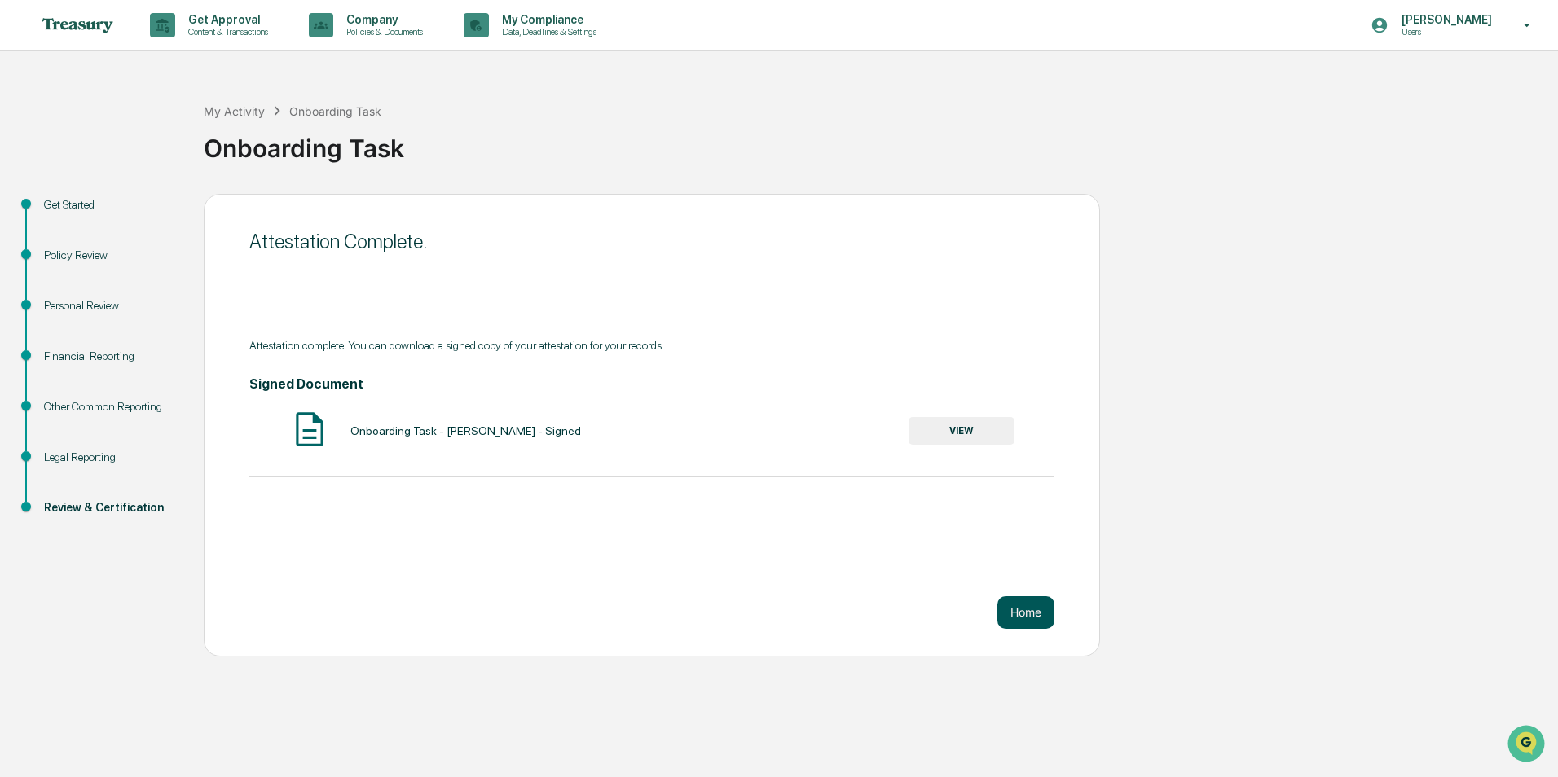
click at [1019, 615] on button "Home" at bounding box center [1025, 612] width 57 height 33
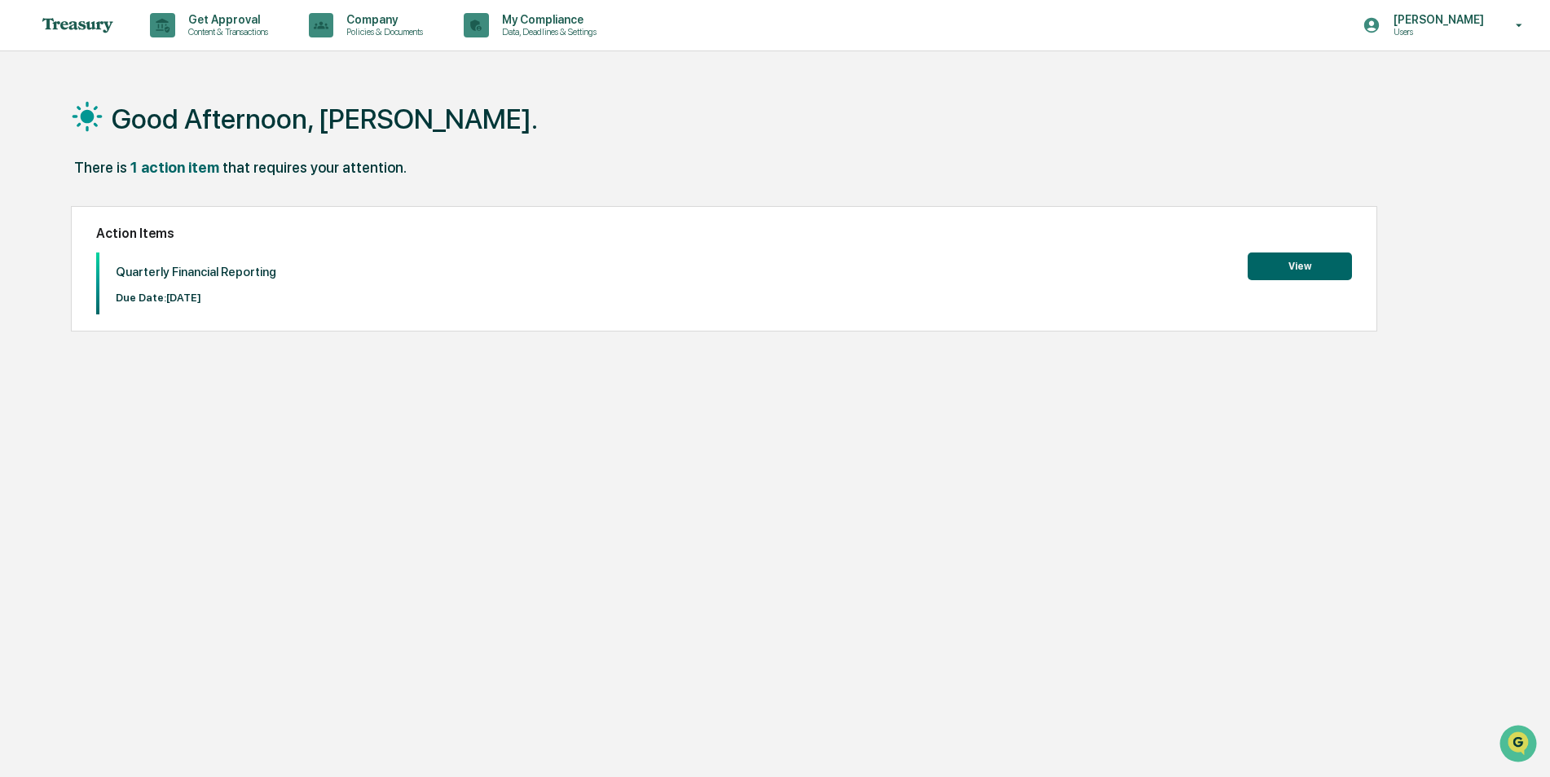
click at [1287, 263] on button "View" at bounding box center [1300, 267] width 104 height 28
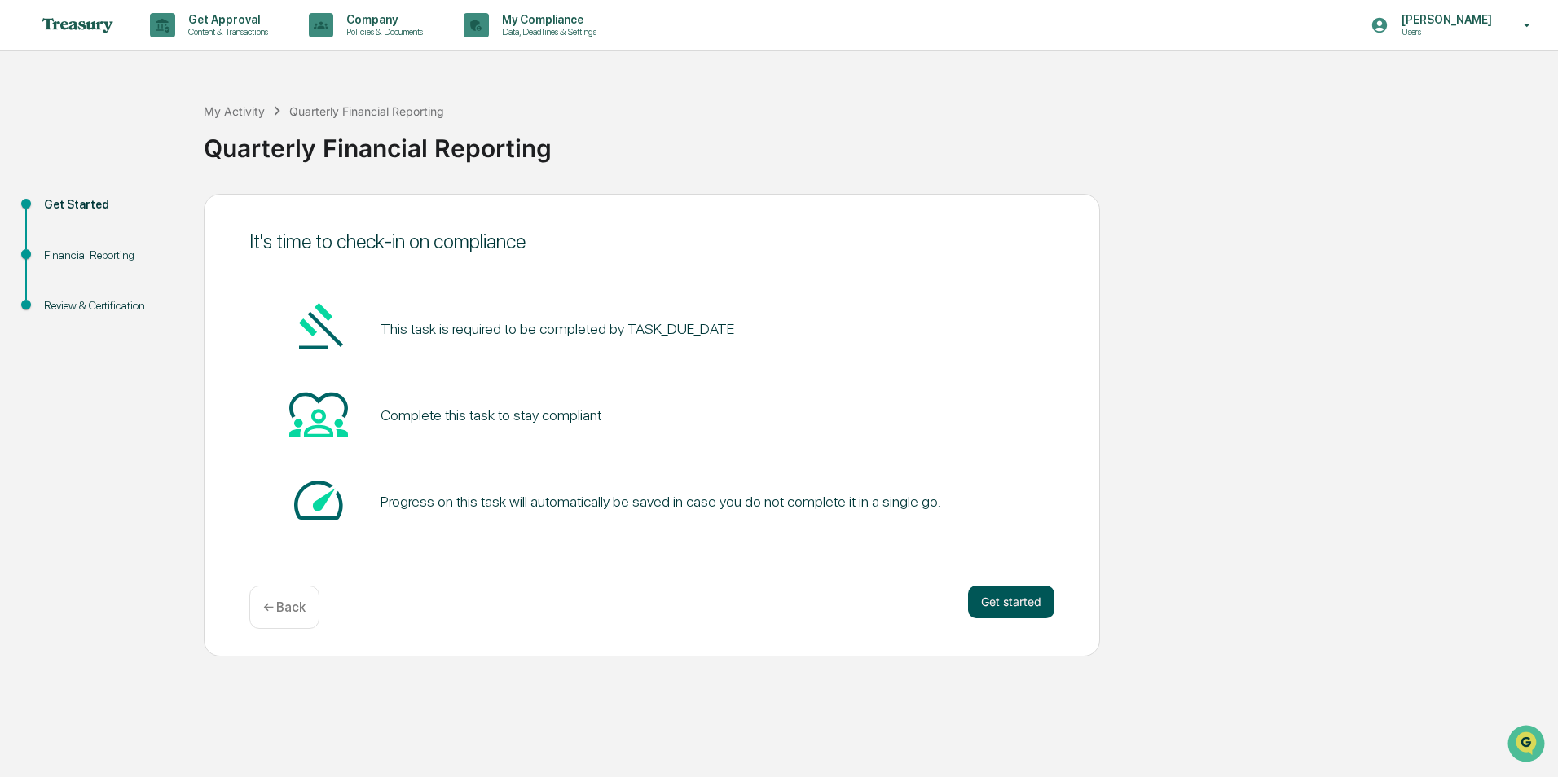
click at [995, 605] on button "Get started" at bounding box center [1011, 602] width 86 height 33
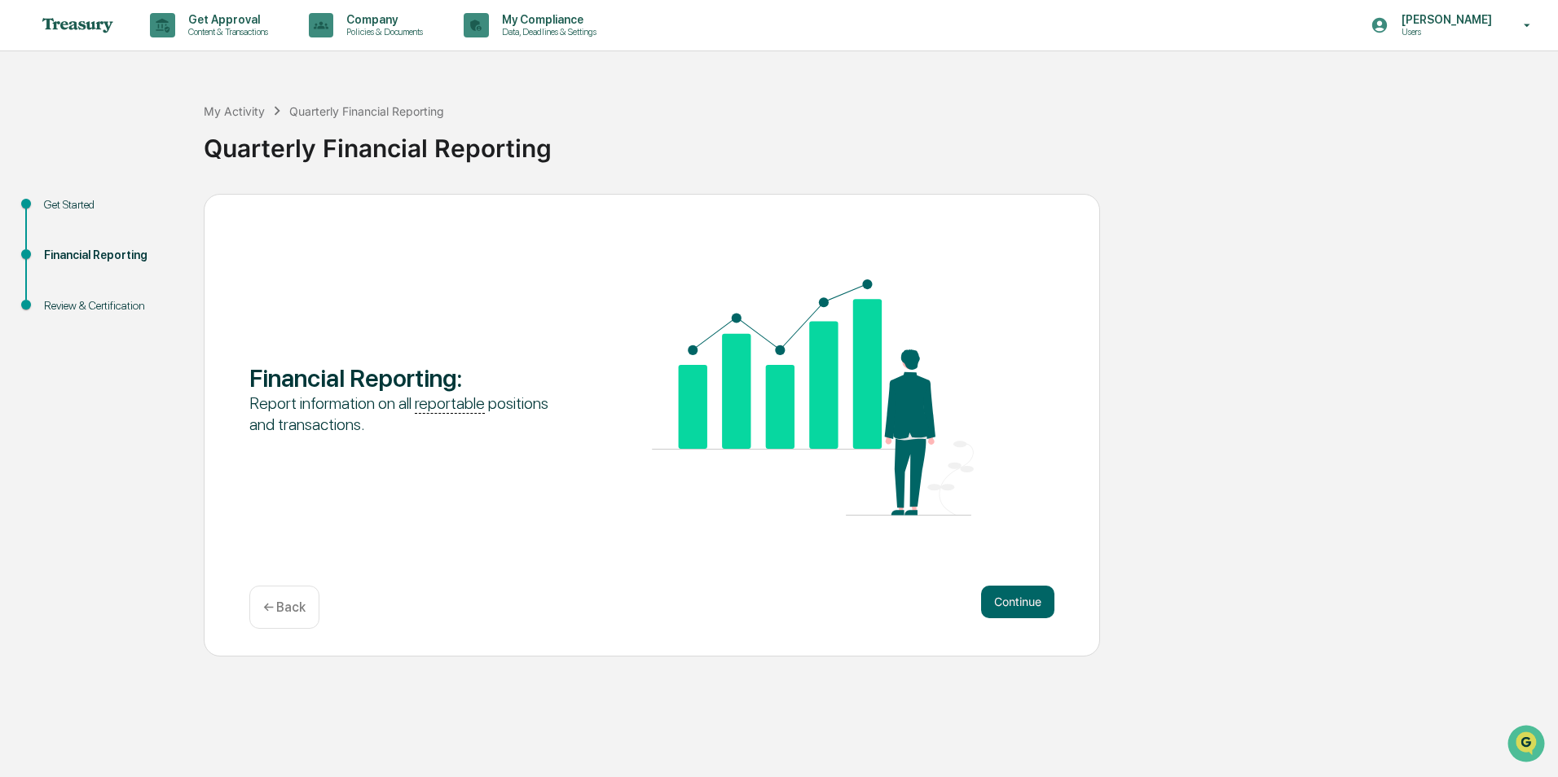
click at [989, 605] on button "Continue" at bounding box center [1017, 602] width 73 height 33
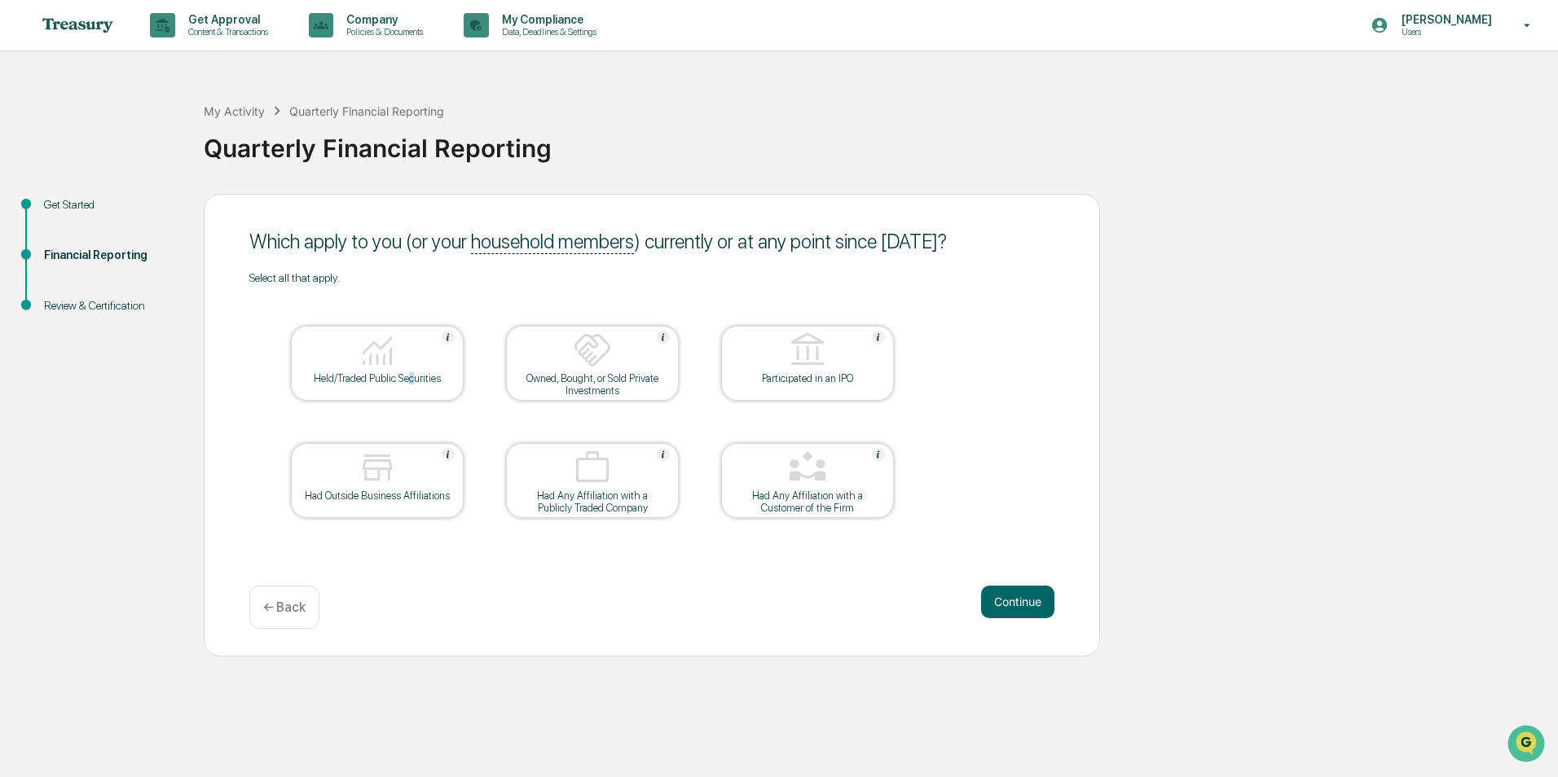
click at [414, 381] on div "Held/Traded Public Securities" at bounding box center [377, 378] width 147 height 12
drag, startPoint x: 414, startPoint y: 381, endPoint x: 599, endPoint y: 374, distance: 185.1
click at [599, 374] on div "Owned, Bought, or Sold Private Investments" at bounding box center [592, 384] width 147 height 24
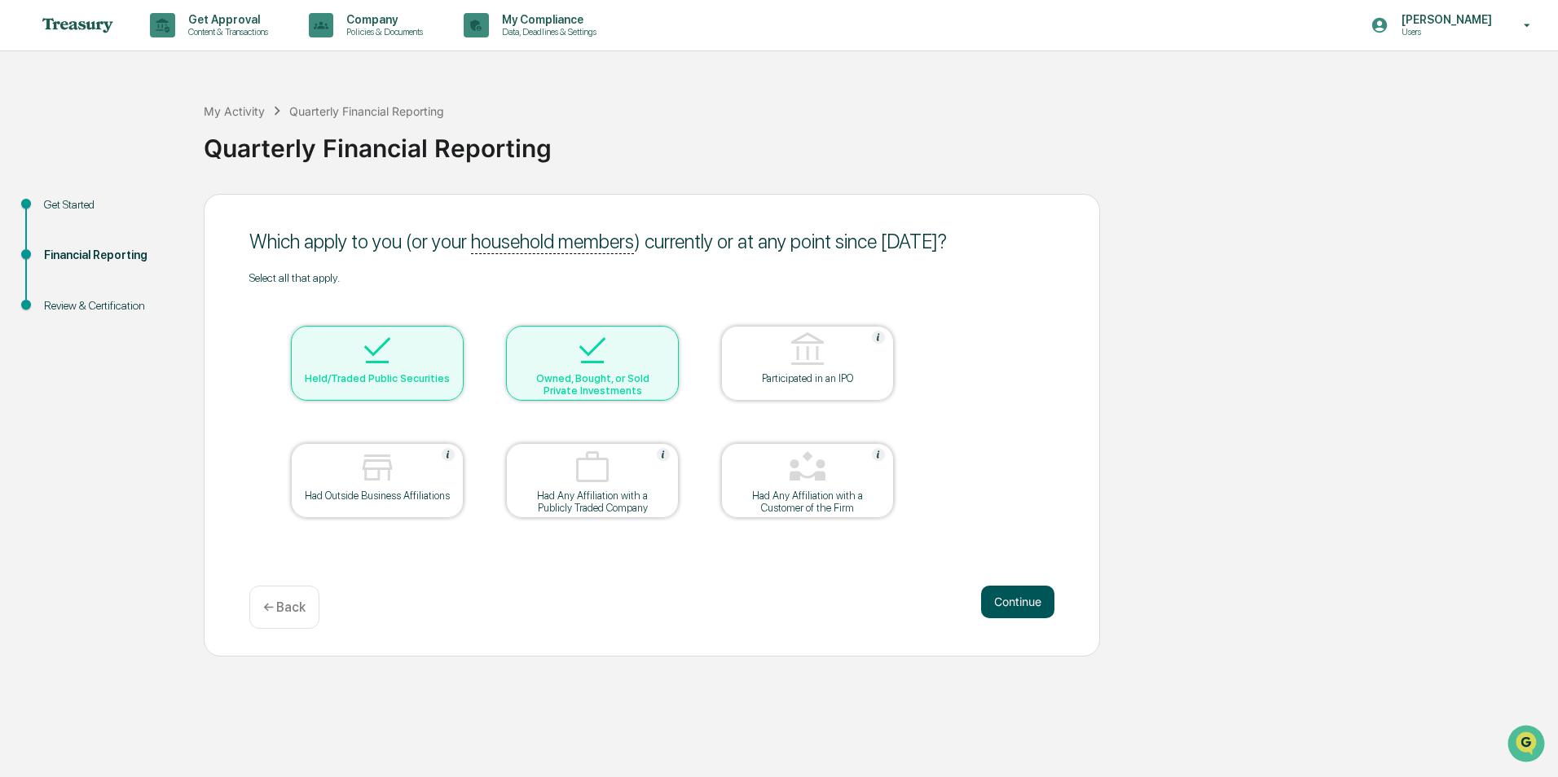
click at [1024, 602] on button "Continue" at bounding box center [1017, 602] width 73 height 33
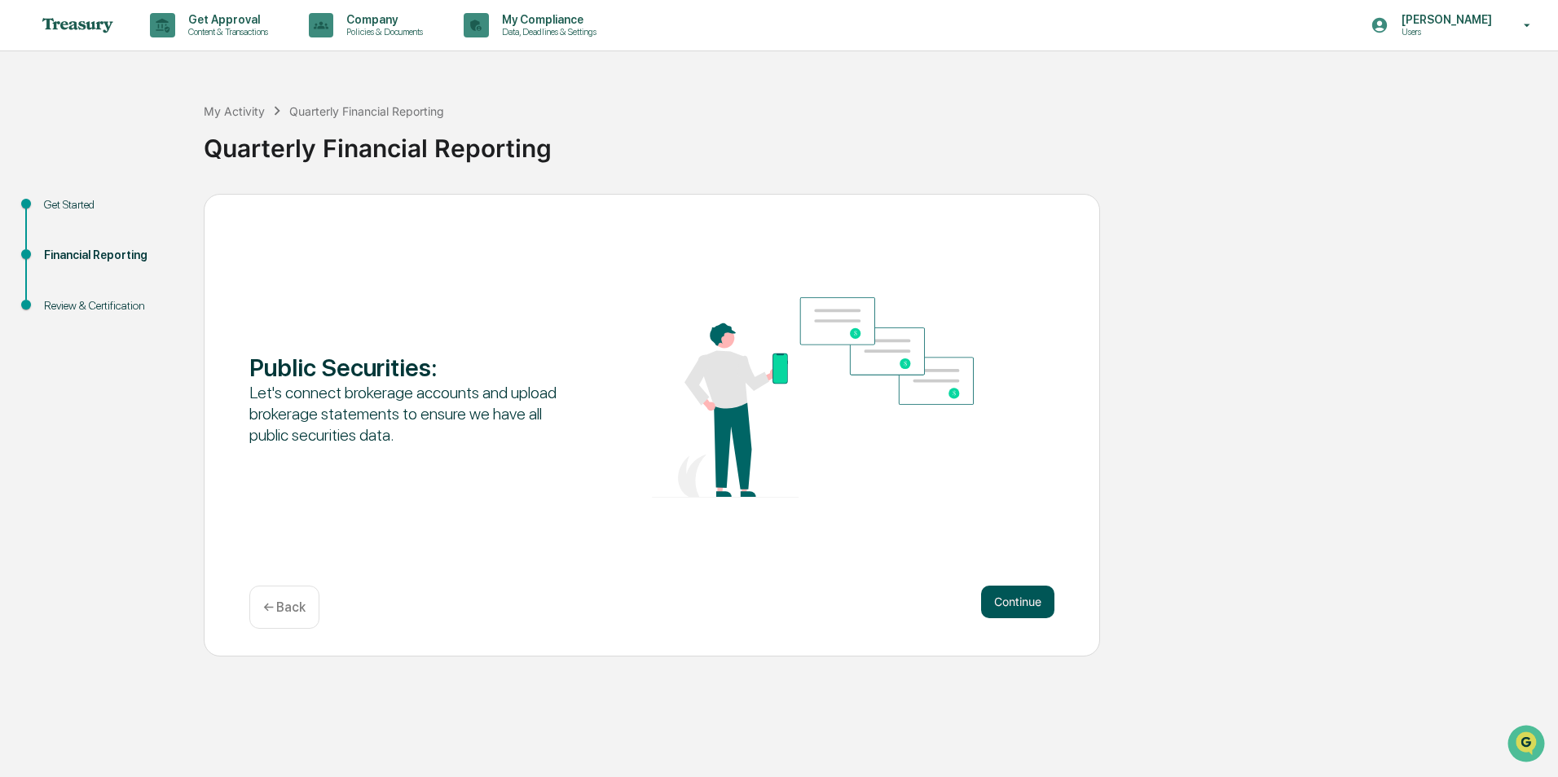
click at [1023, 594] on button "Continue" at bounding box center [1017, 602] width 73 height 33
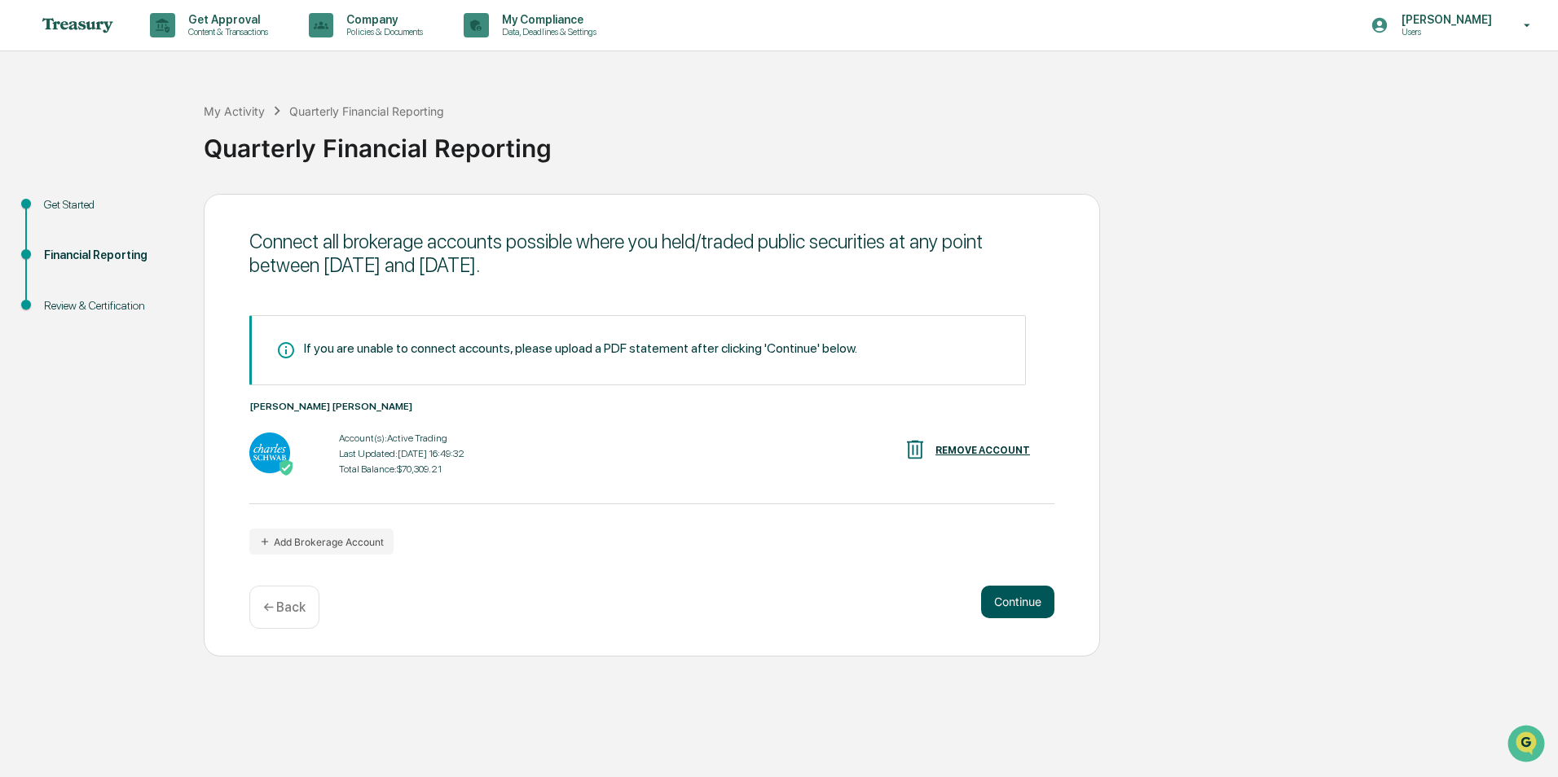
click at [1028, 601] on button "Continue" at bounding box center [1017, 602] width 73 height 33
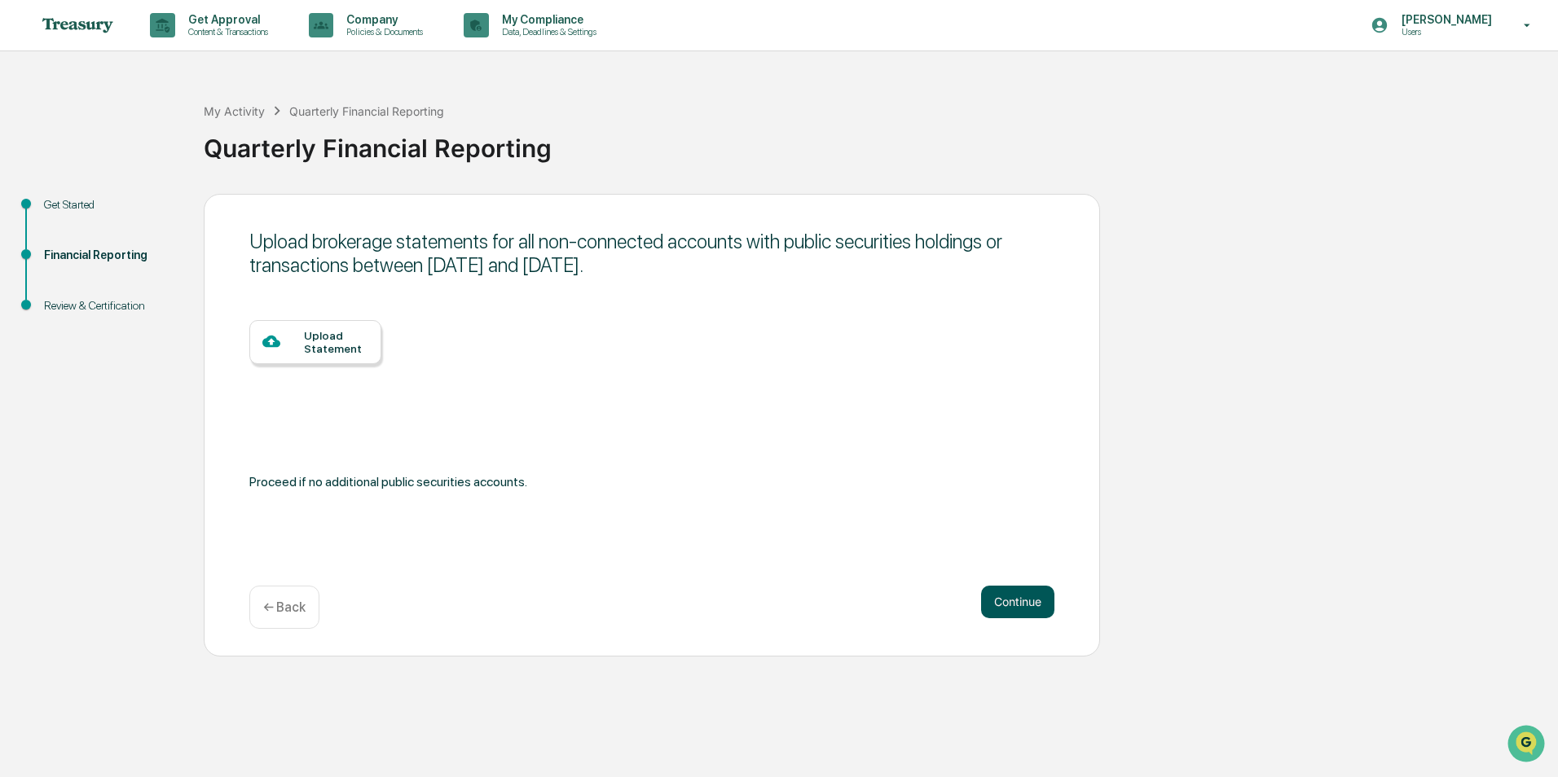
click at [1028, 601] on button "Continue" at bounding box center [1017, 602] width 73 height 33
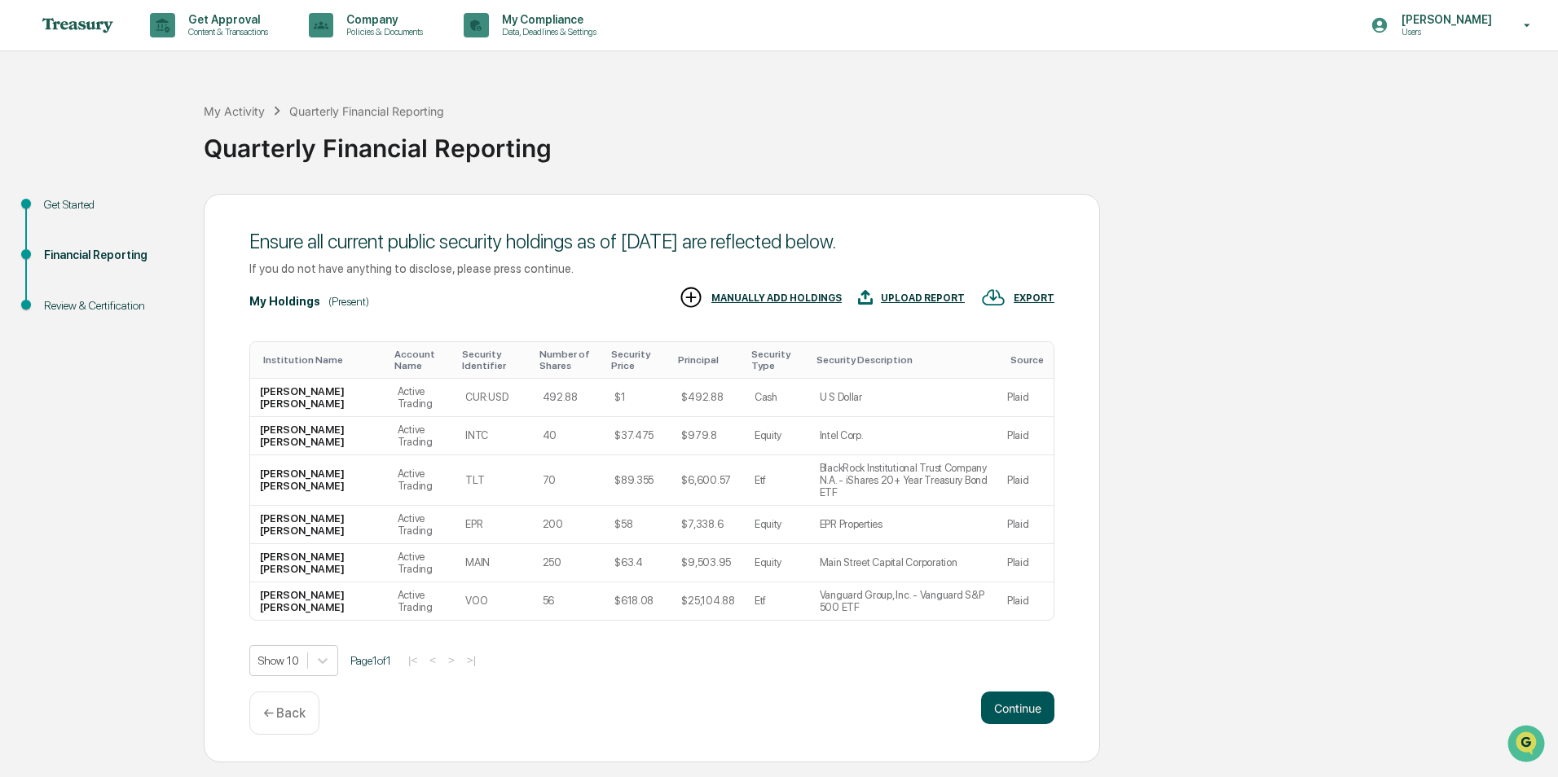
click at [1032, 693] on button "Continue" at bounding box center [1017, 708] width 73 height 33
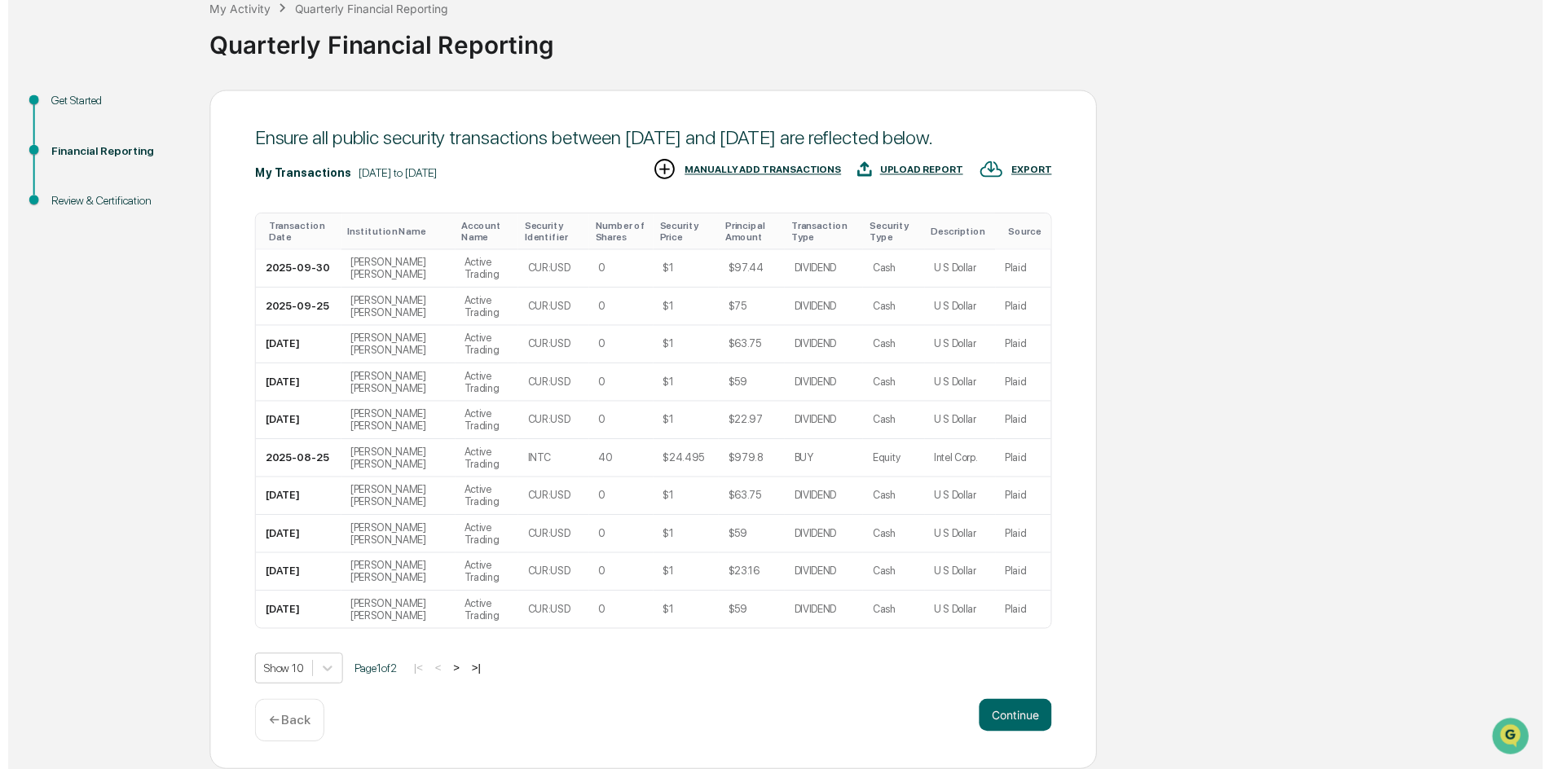
scroll to position [126, 0]
click at [1039, 728] on button "Continue" at bounding box center [1017, 722] width 73 height 33
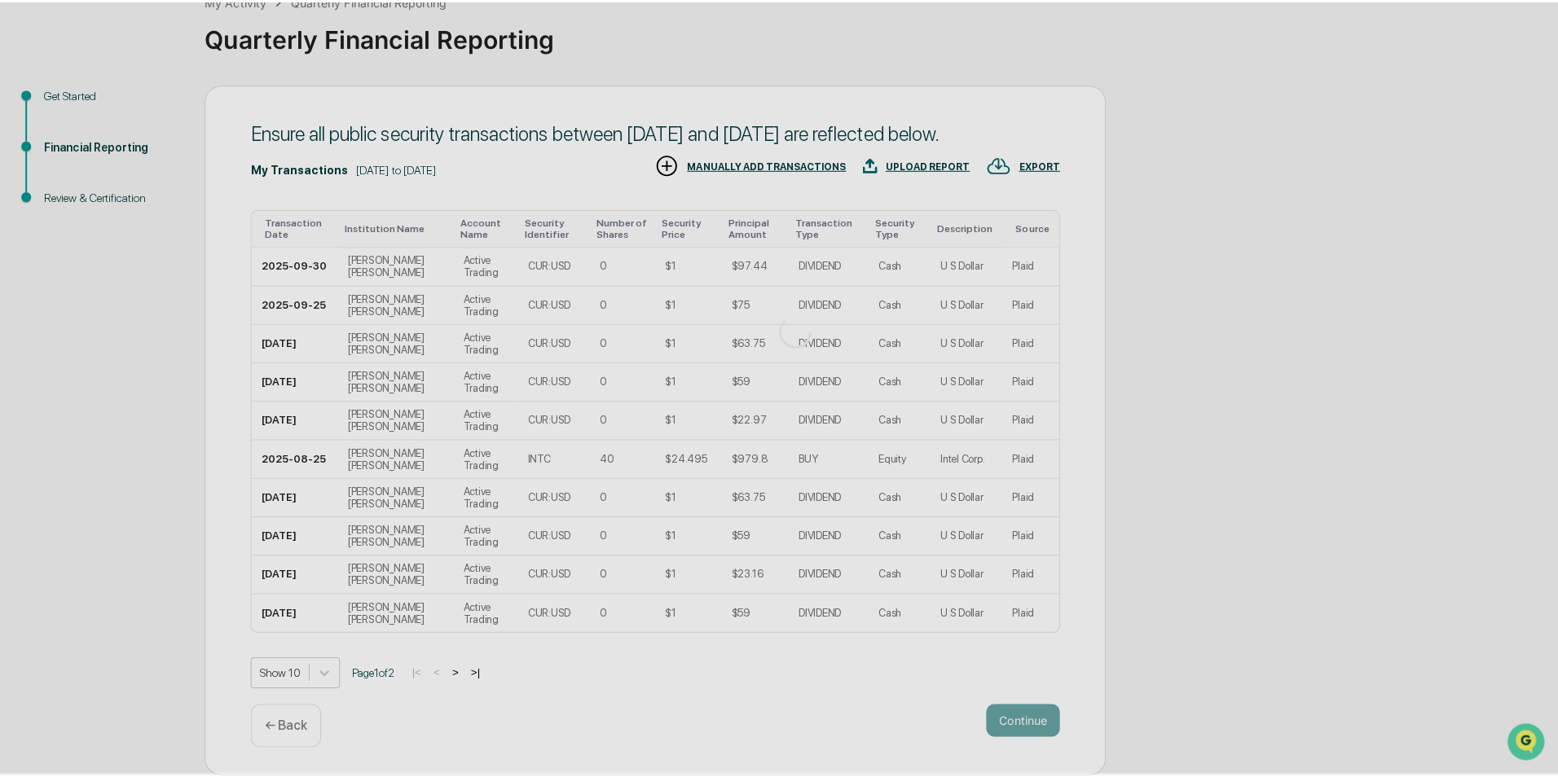
scroll to position [0, 0]
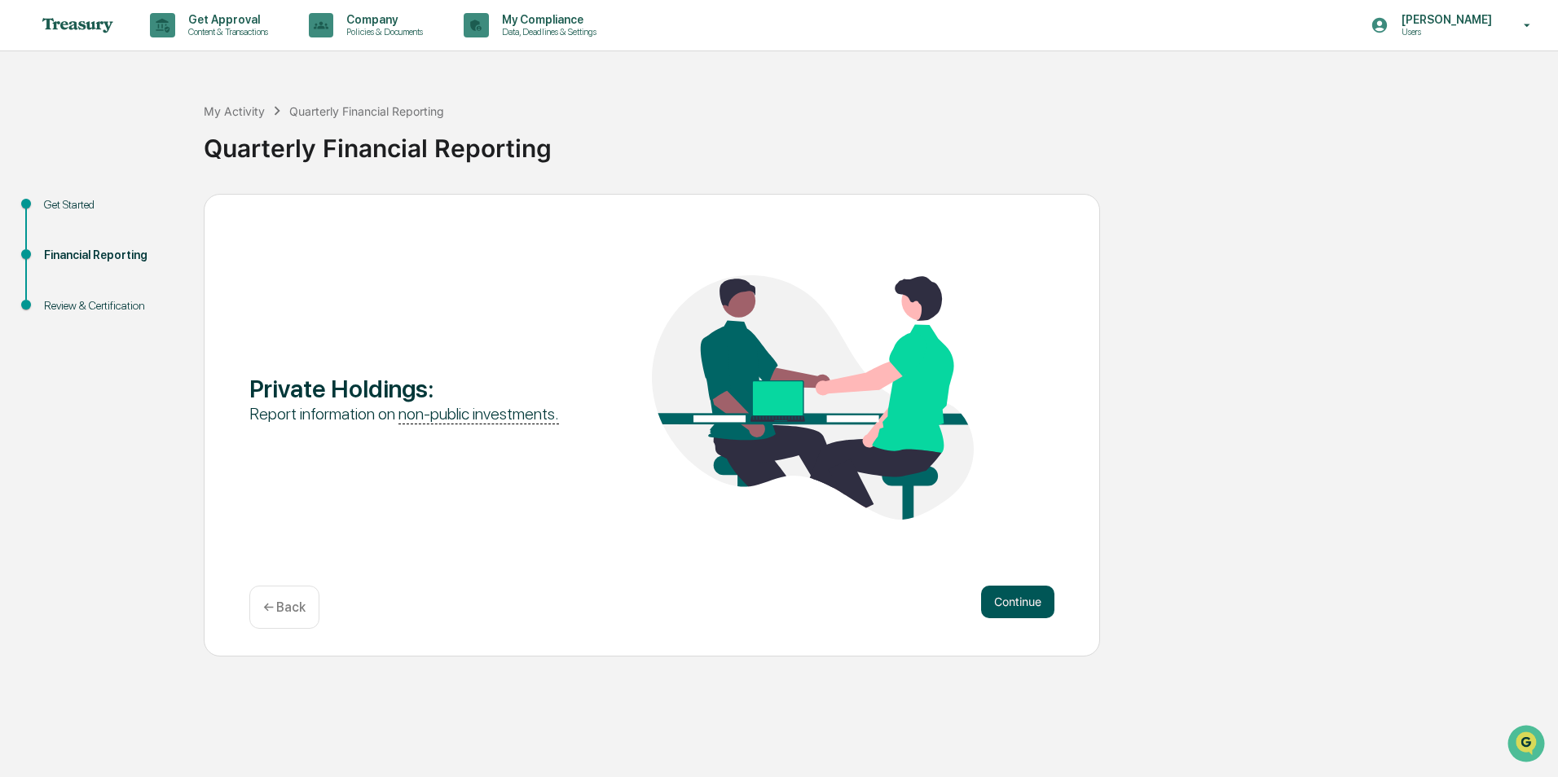
click at [1018, 612] on button "Continue" at bounding box center [1017, 602] width 73 height 33
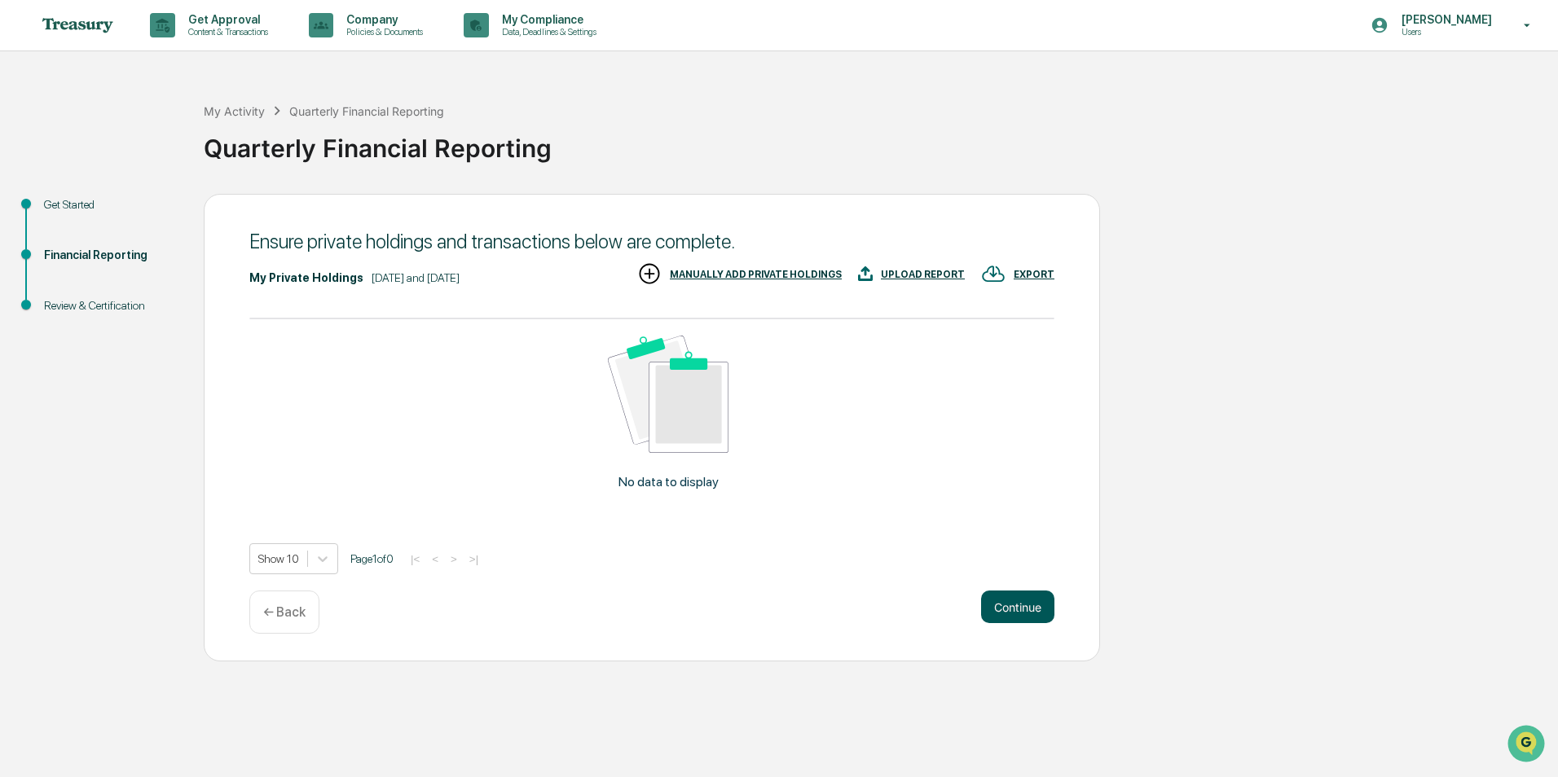
click at [1024, 609] on button "Continue" at bounding box center [1017, 607] width 73 height 33
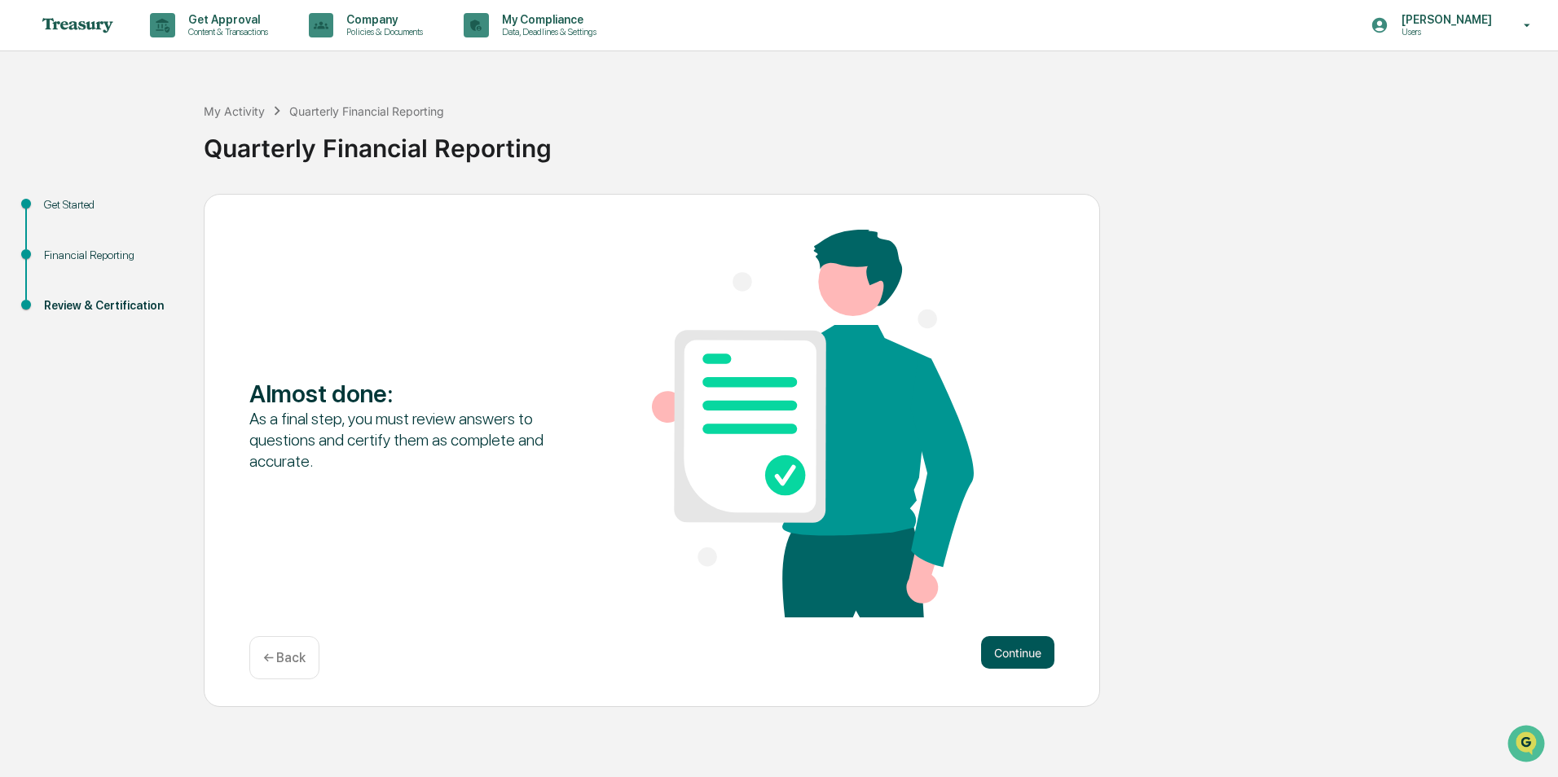
click at [1008, 656] on button "Continue" at bounding box center [1017, 652] width 73 height 33
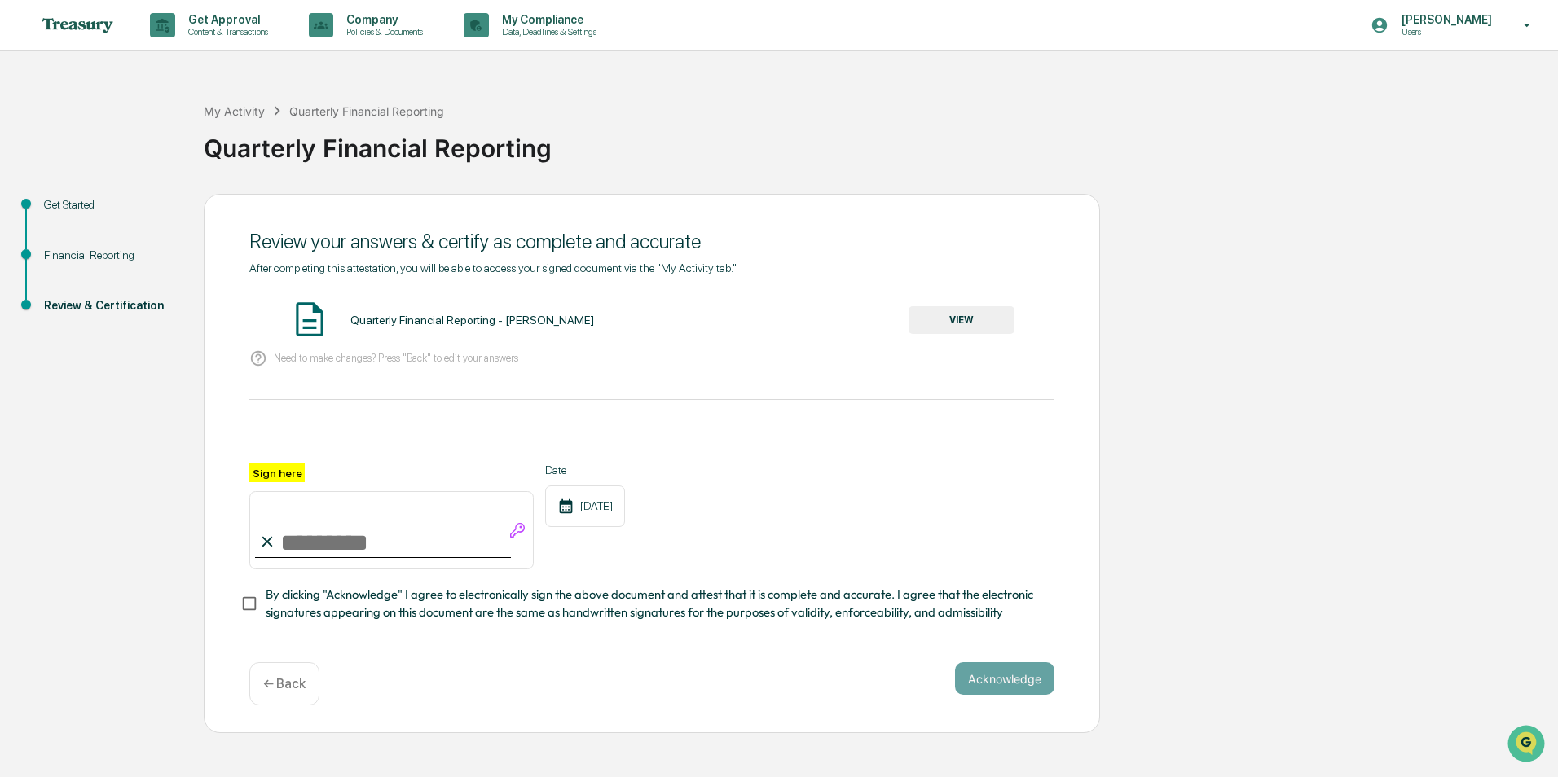
click at [946, 329] on button "VIEW" at bounding box center [962, 320] width 106 height 28
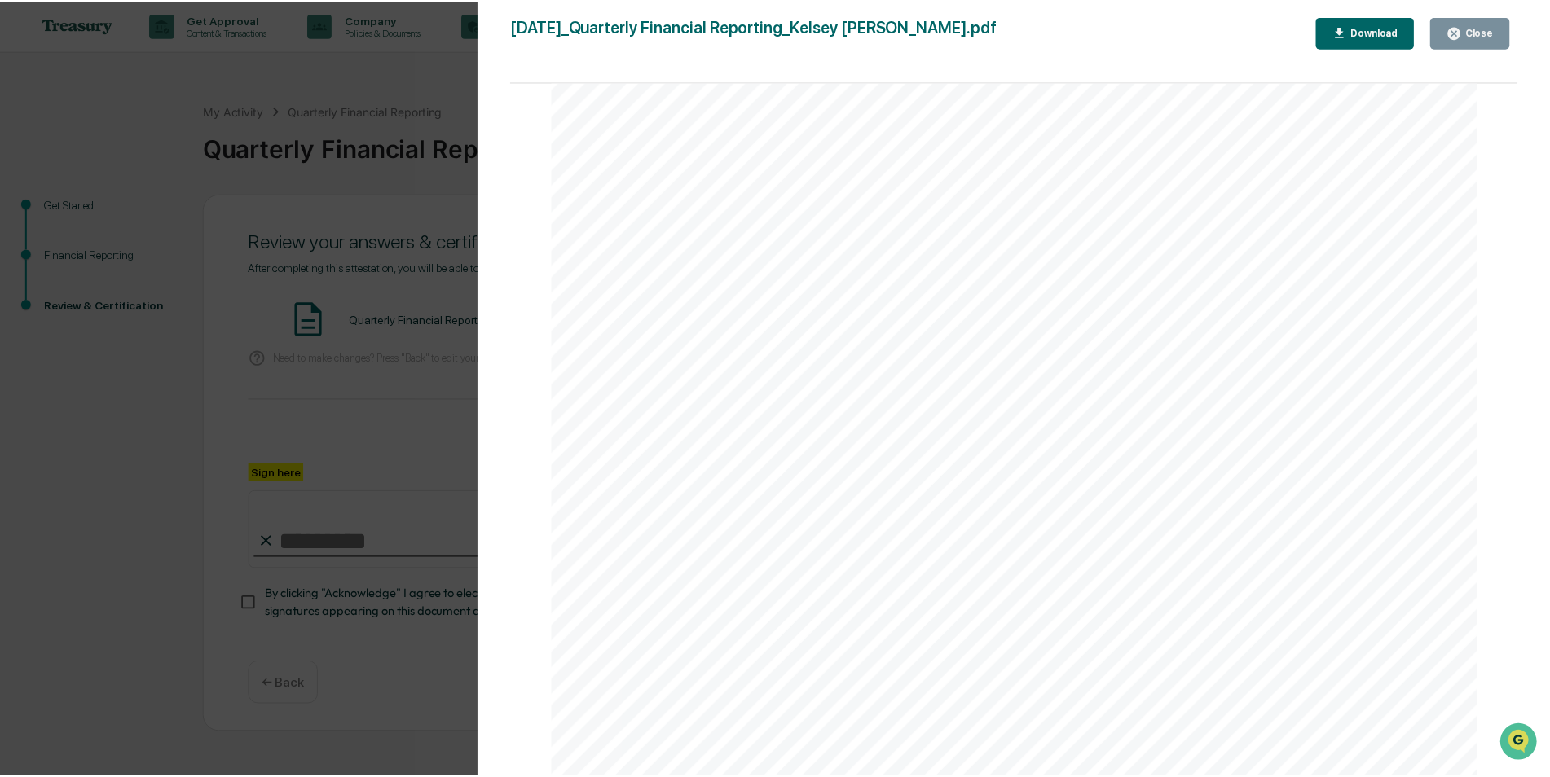
scroll to position [3400, 0]
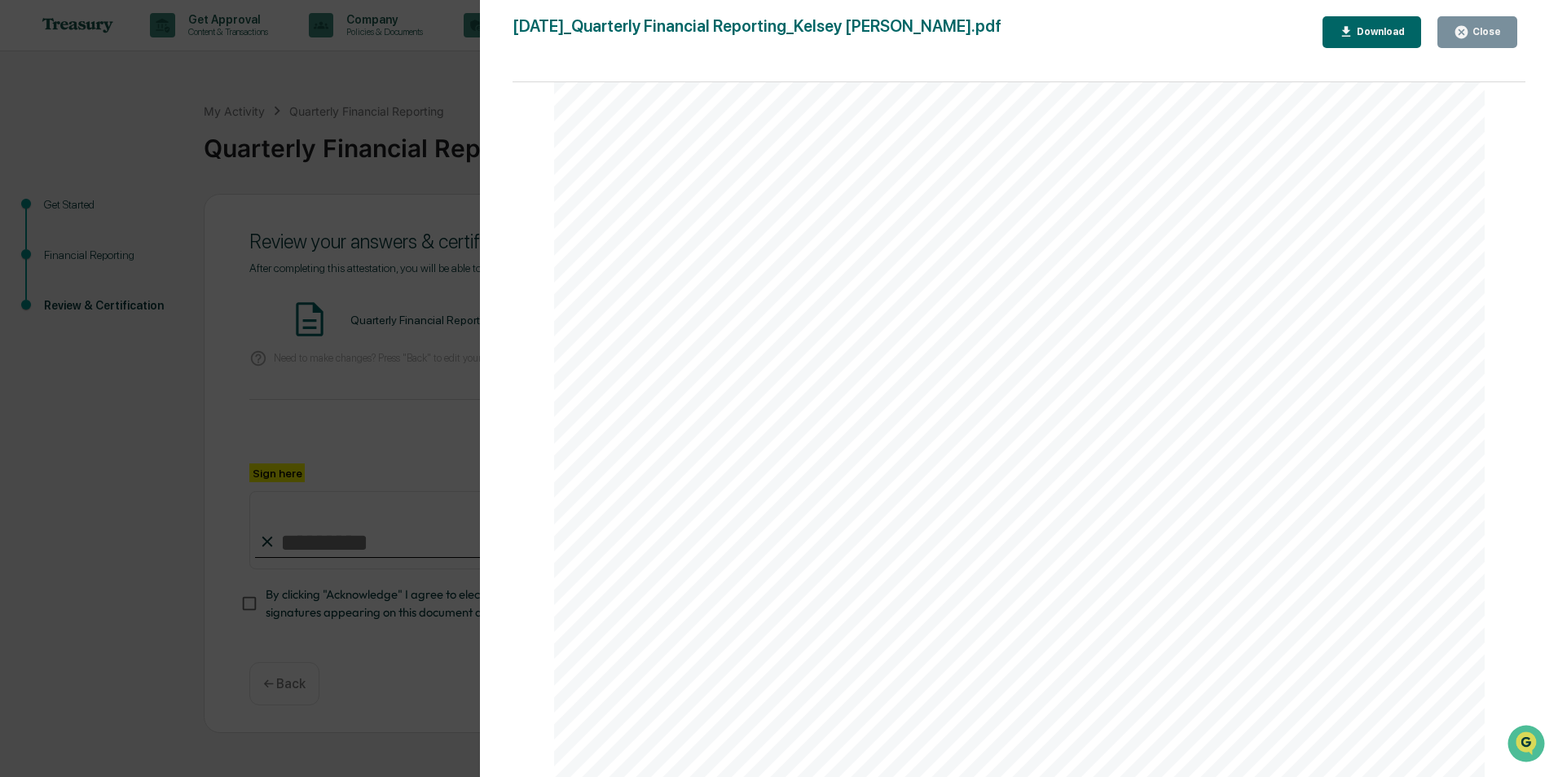
click at [1477, 22] on button "Close" at bounding box center [1477, 32] width 80 height 32
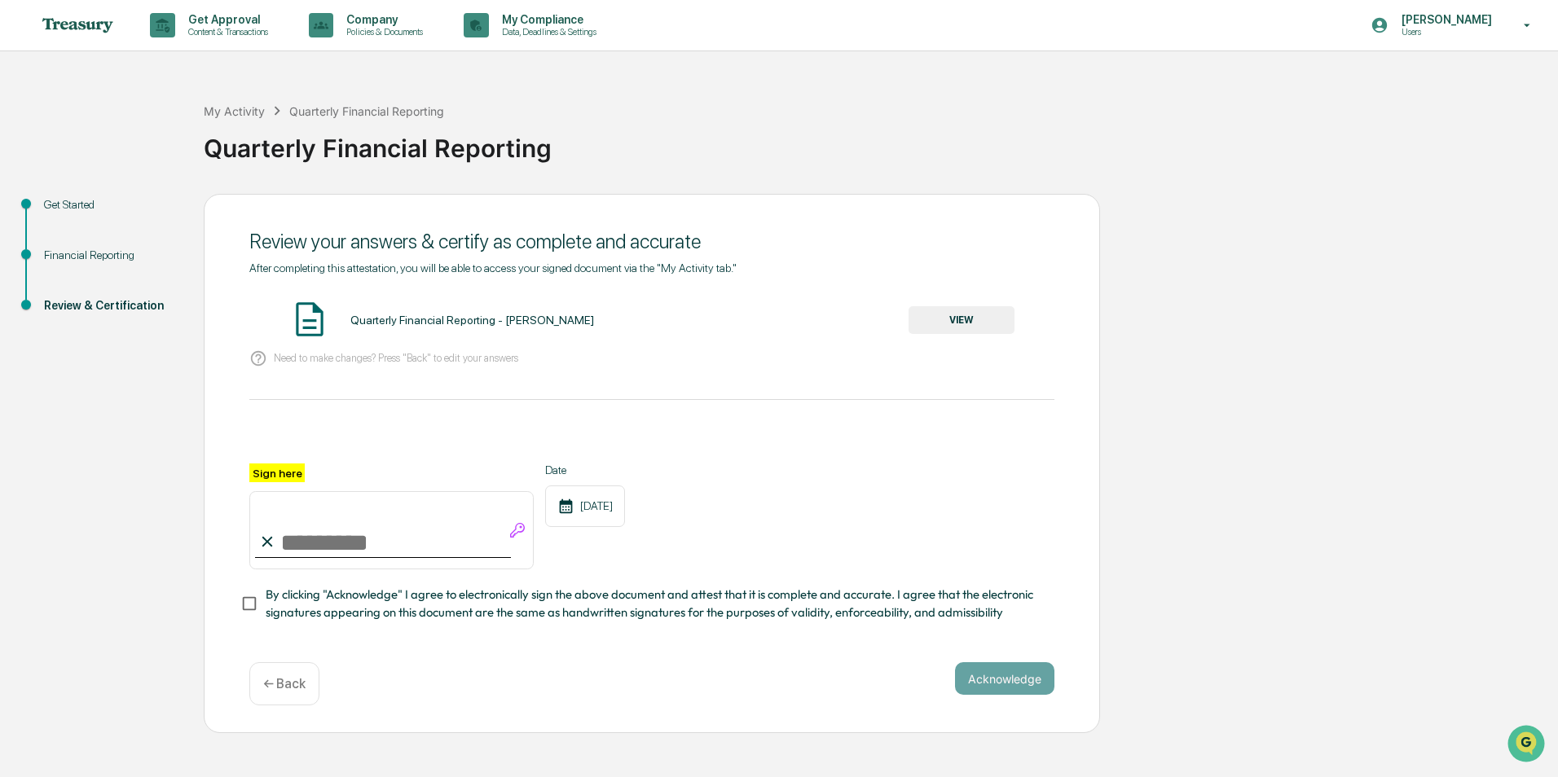
click at [383, 557] on input "Sign here" at bounding box center [391, 530] width 284 height 78
type input "**********"
click at [1006, 684] on button "Acknowledge" at bounding box center [1004, 678] width 99 height 33
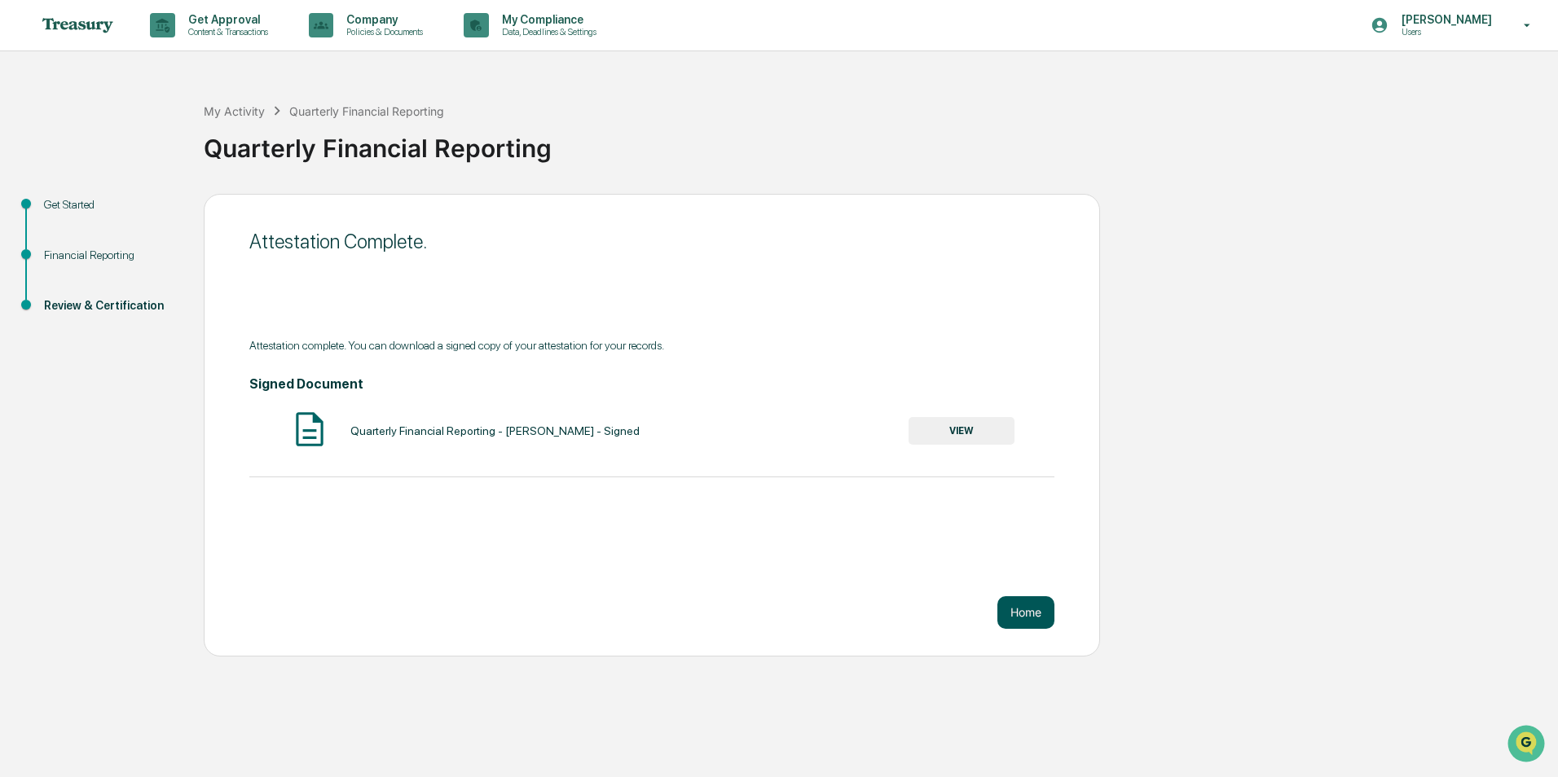
click at [1028, 613] on button "Home" at bounding box center [1025, 612] width 57 height 33
